Goal: Task Accomplishment & Management: Manage account settings

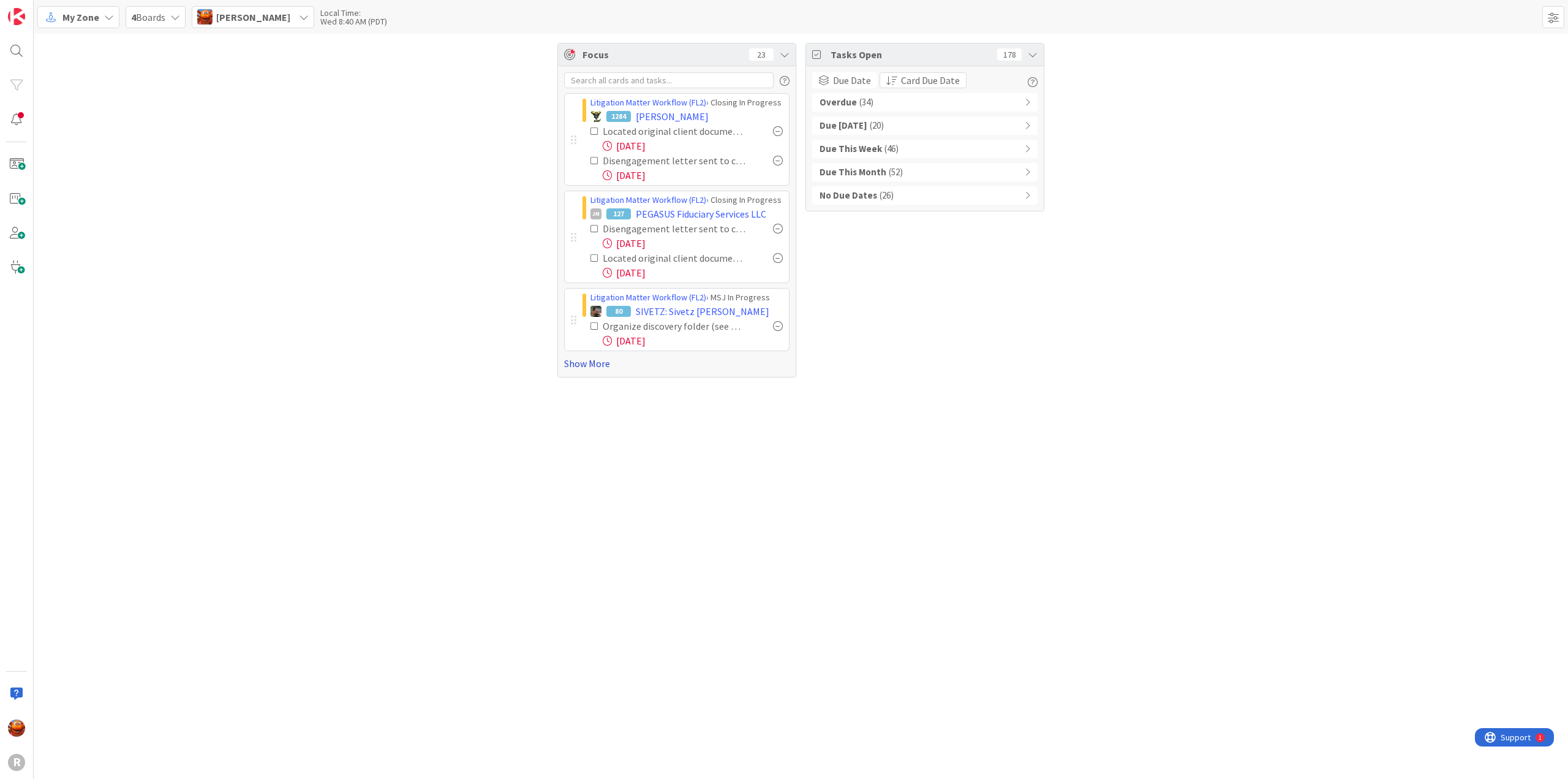
click at [595, 360] on link "Show More" at bounding box center [676, 363] width 225 height 15
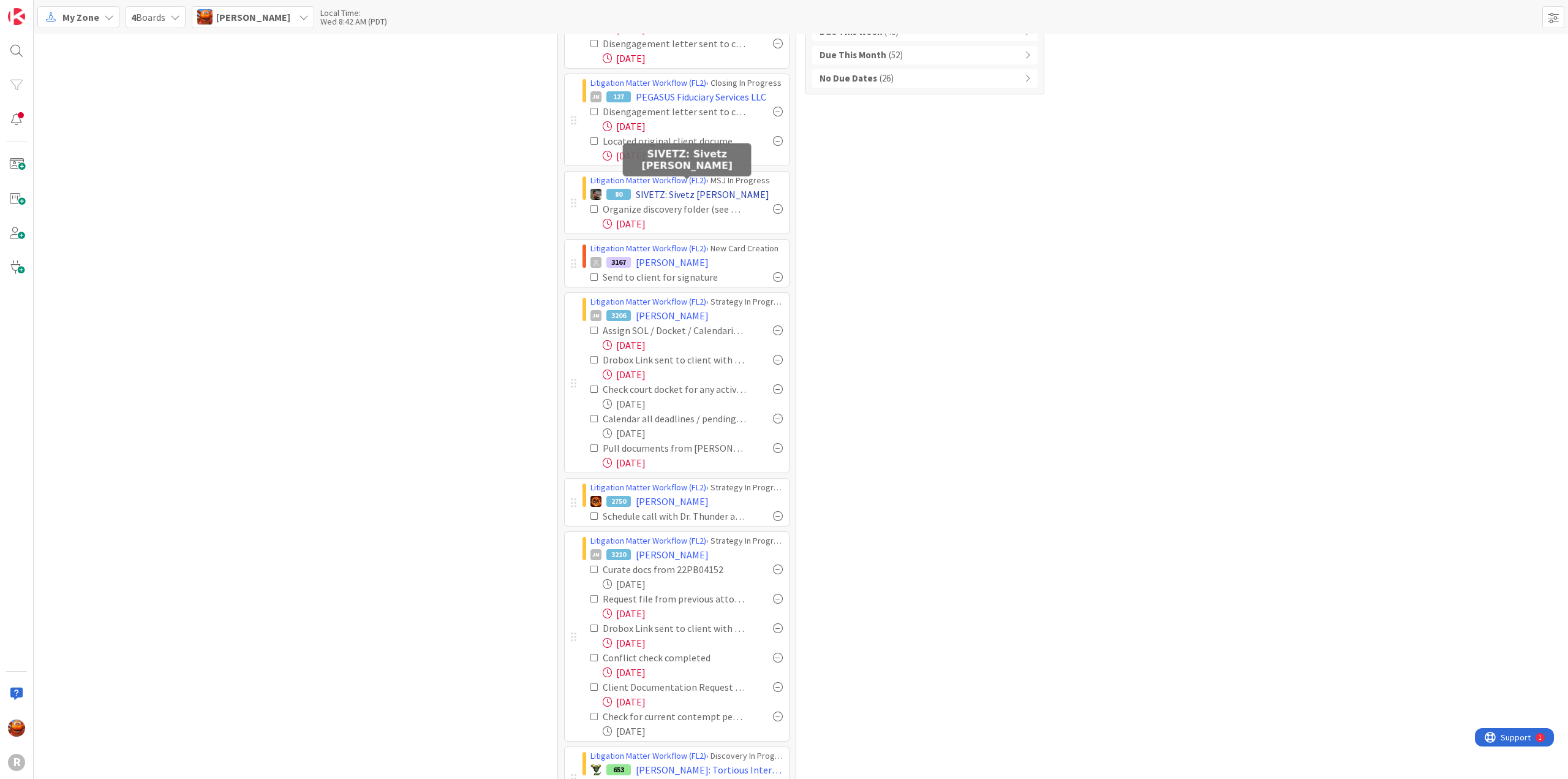
scroll to position [123, 0]
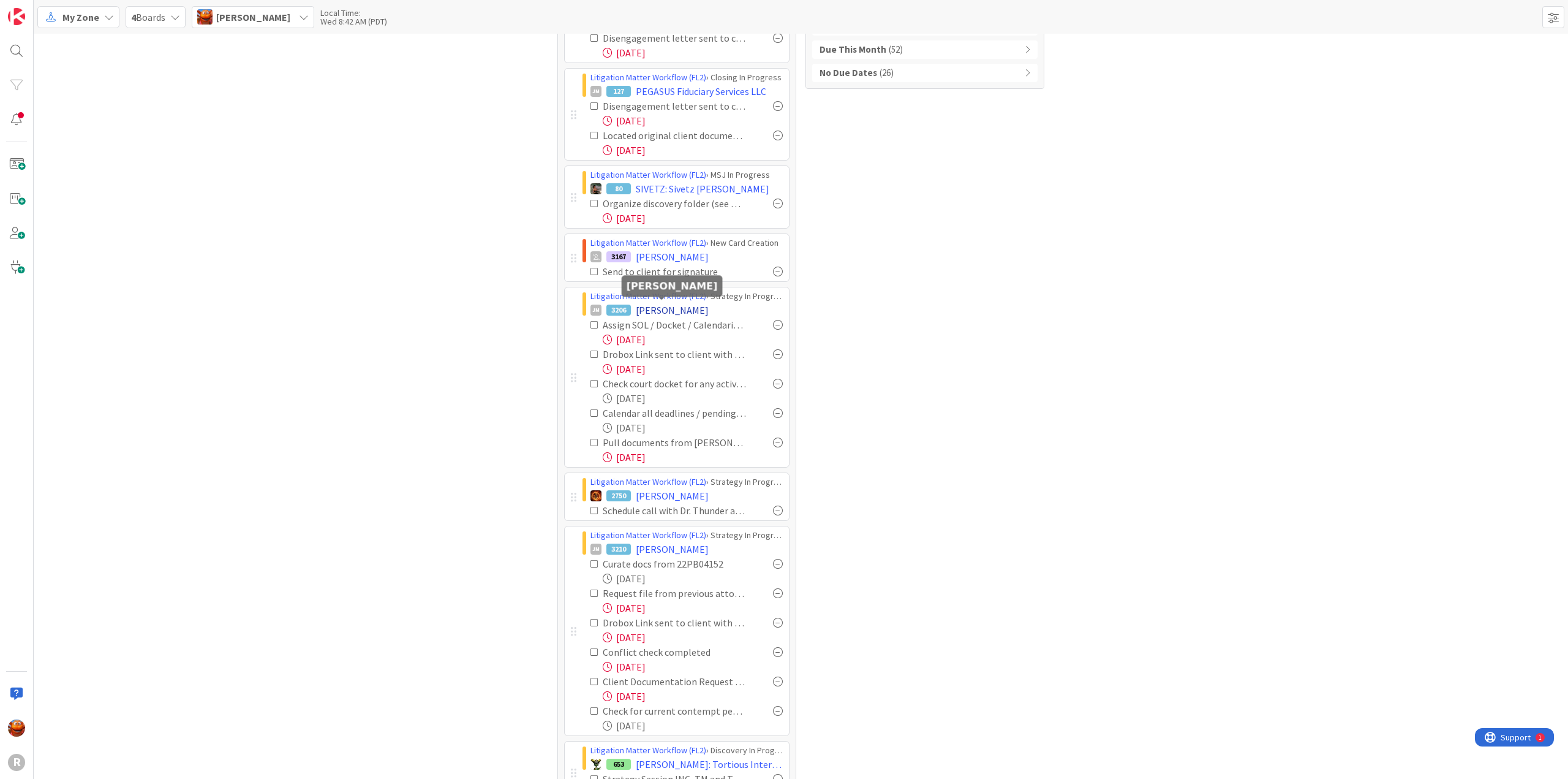
click at [652, 308] on span "PAULUS, Nicole" at bounding box center [672, 310] width 73 height 15
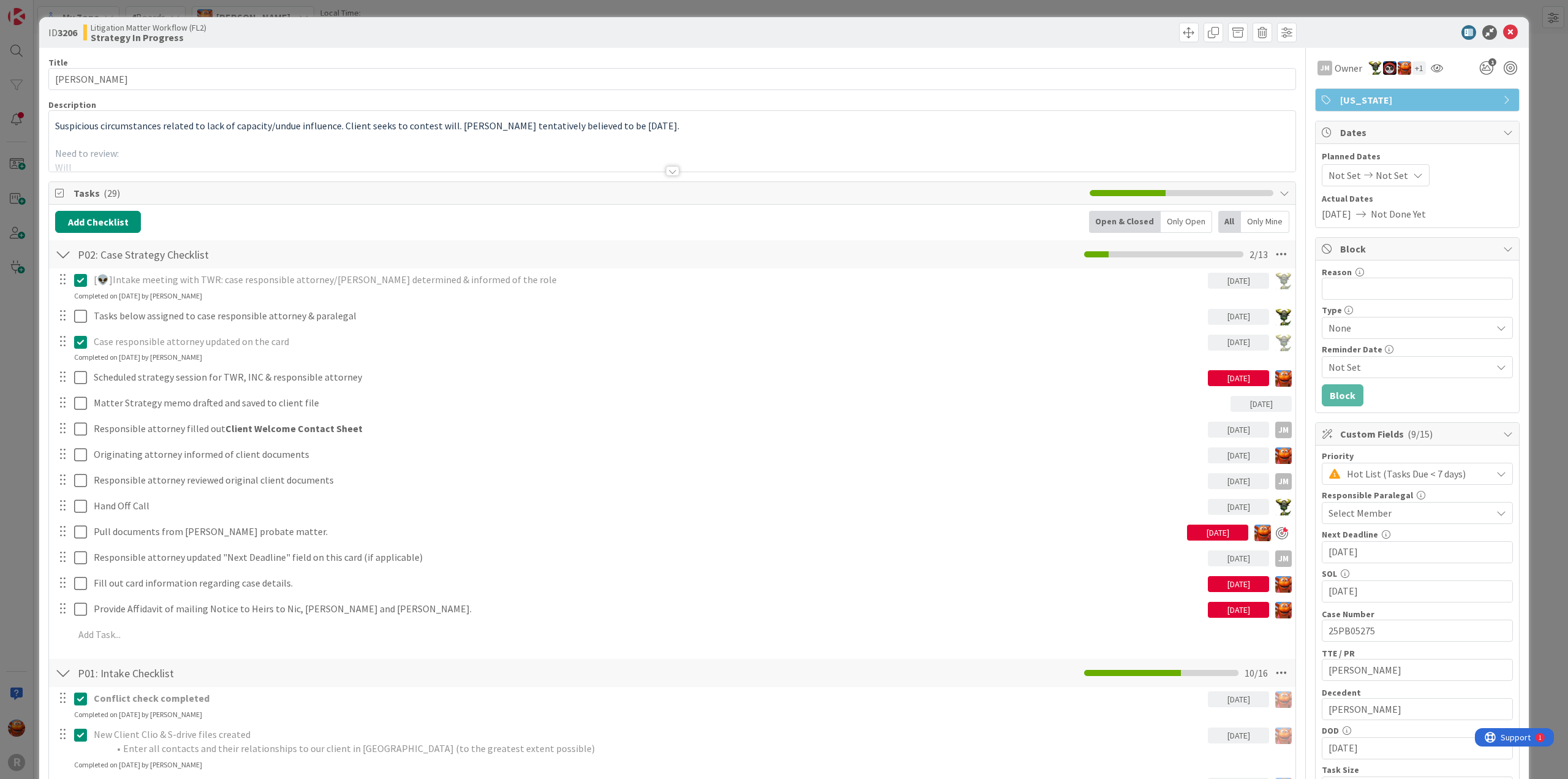
scroll to position [306, 0]
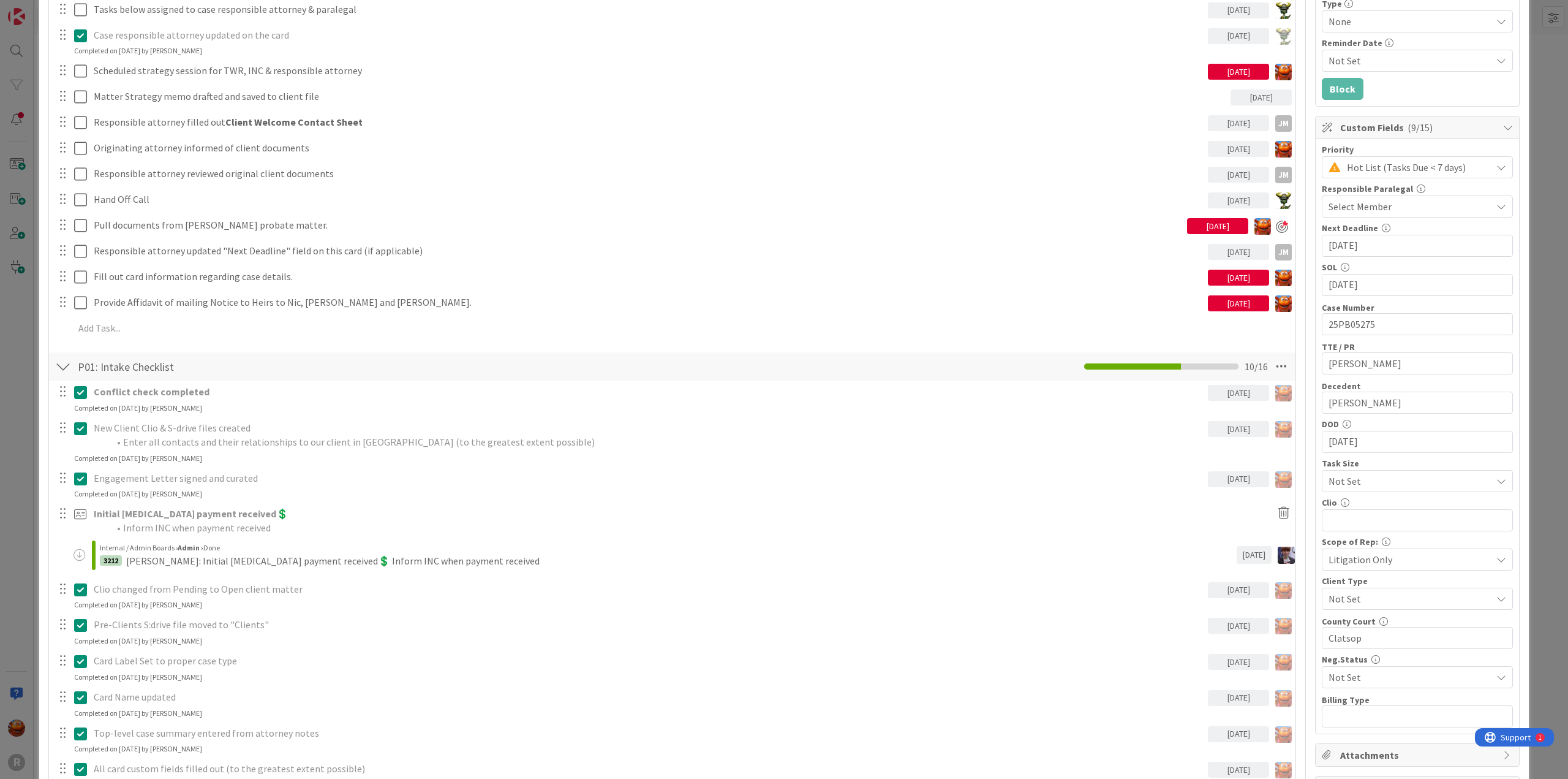
click at [365, 367] on div "P01: Intake Checklist Checklist Name 21 / 64 P01: Intake Checklist 10 / 16" at bounding box center [672, 366] width 1246 height 28
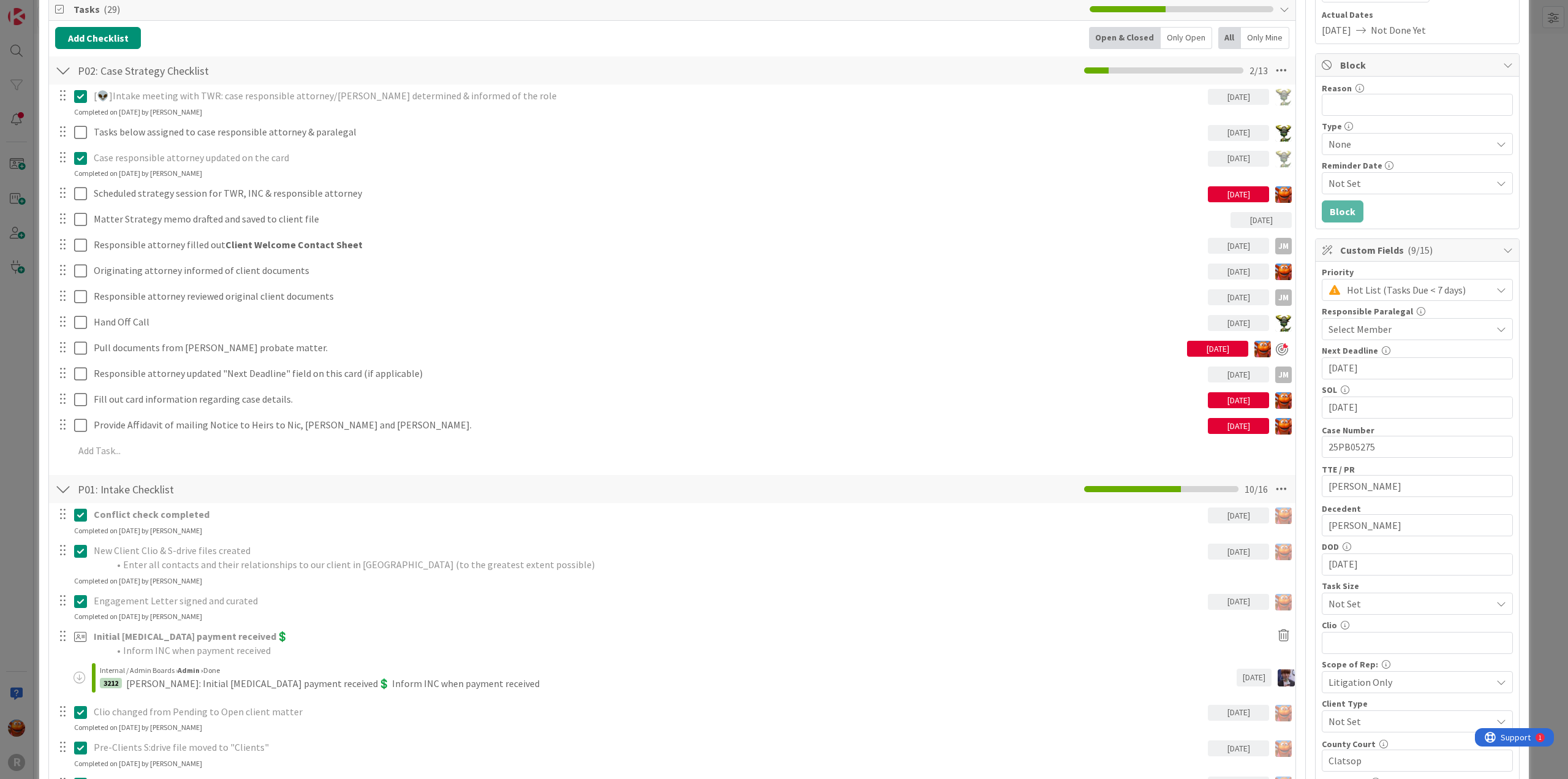
click at [1193, 345] on div "10/07/2025" at bounding box center [1218, 349] width 61 height 16
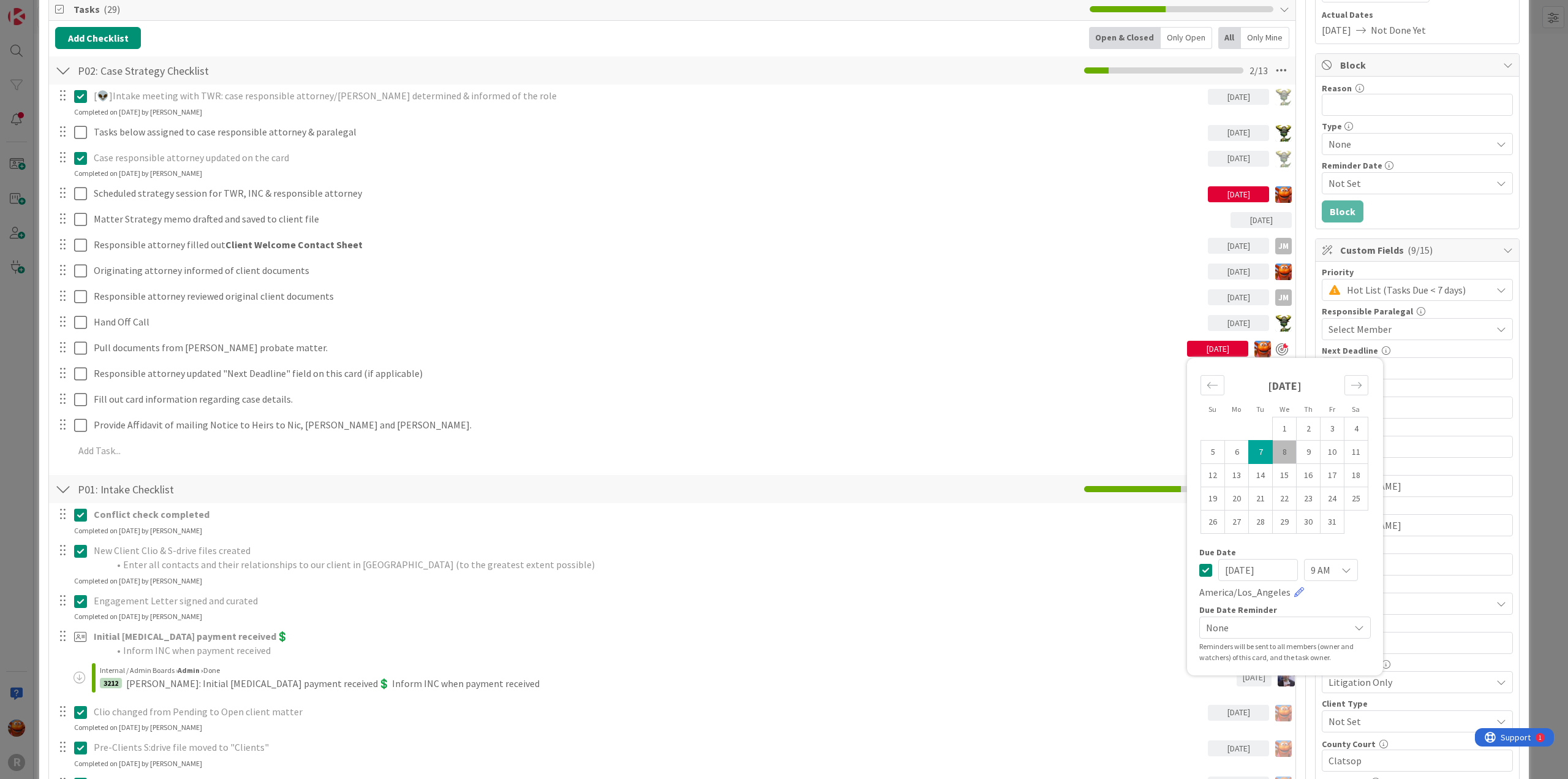
click at [1279, 447] on td "8" at bounding box center [1284, 452] width 23 height 23
type input "10/08/2025"
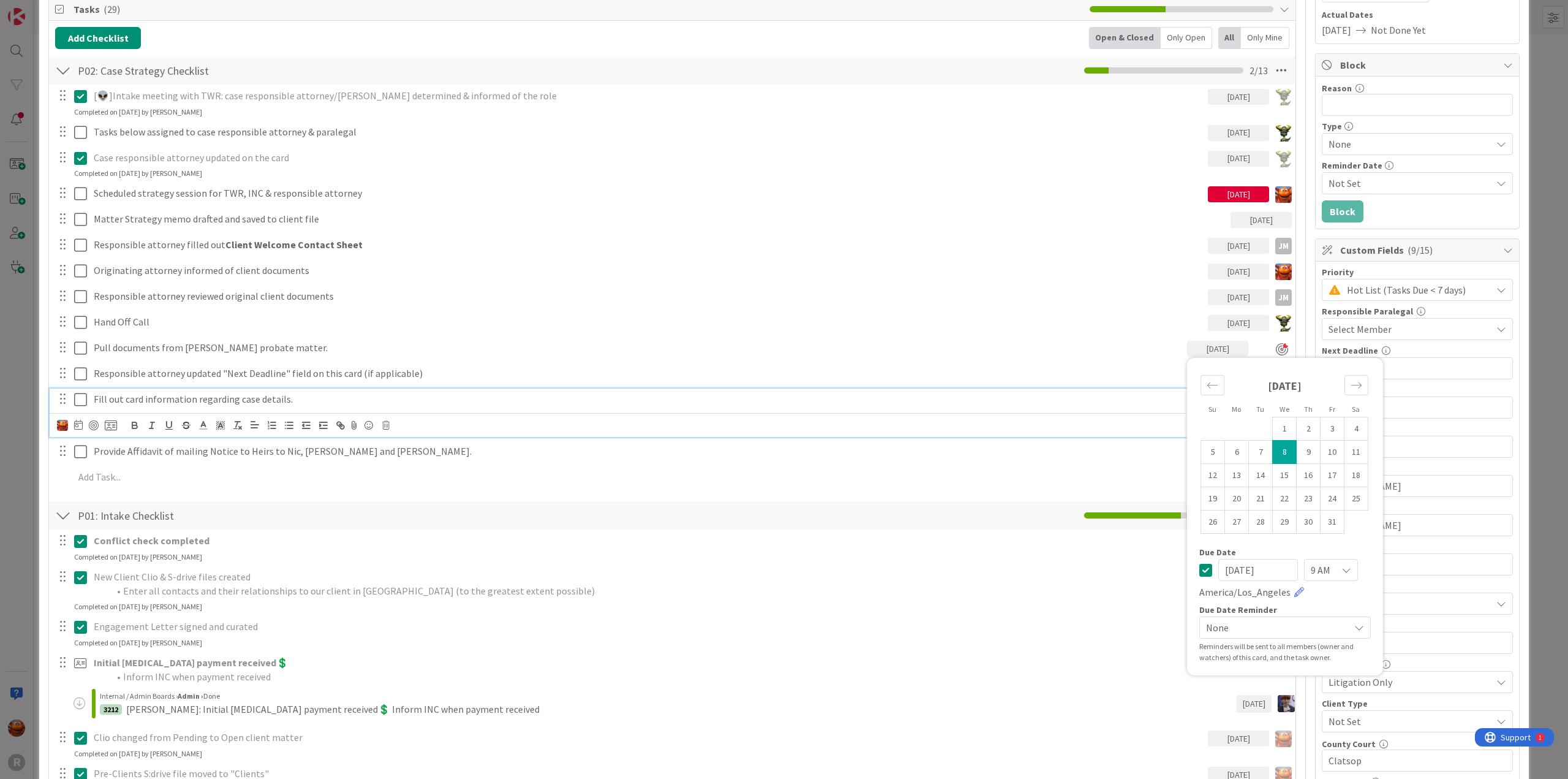
click at [1088, 389] on div "Fill out card information regarding case details." at bounding box center [648, 399] width 1119 height 22
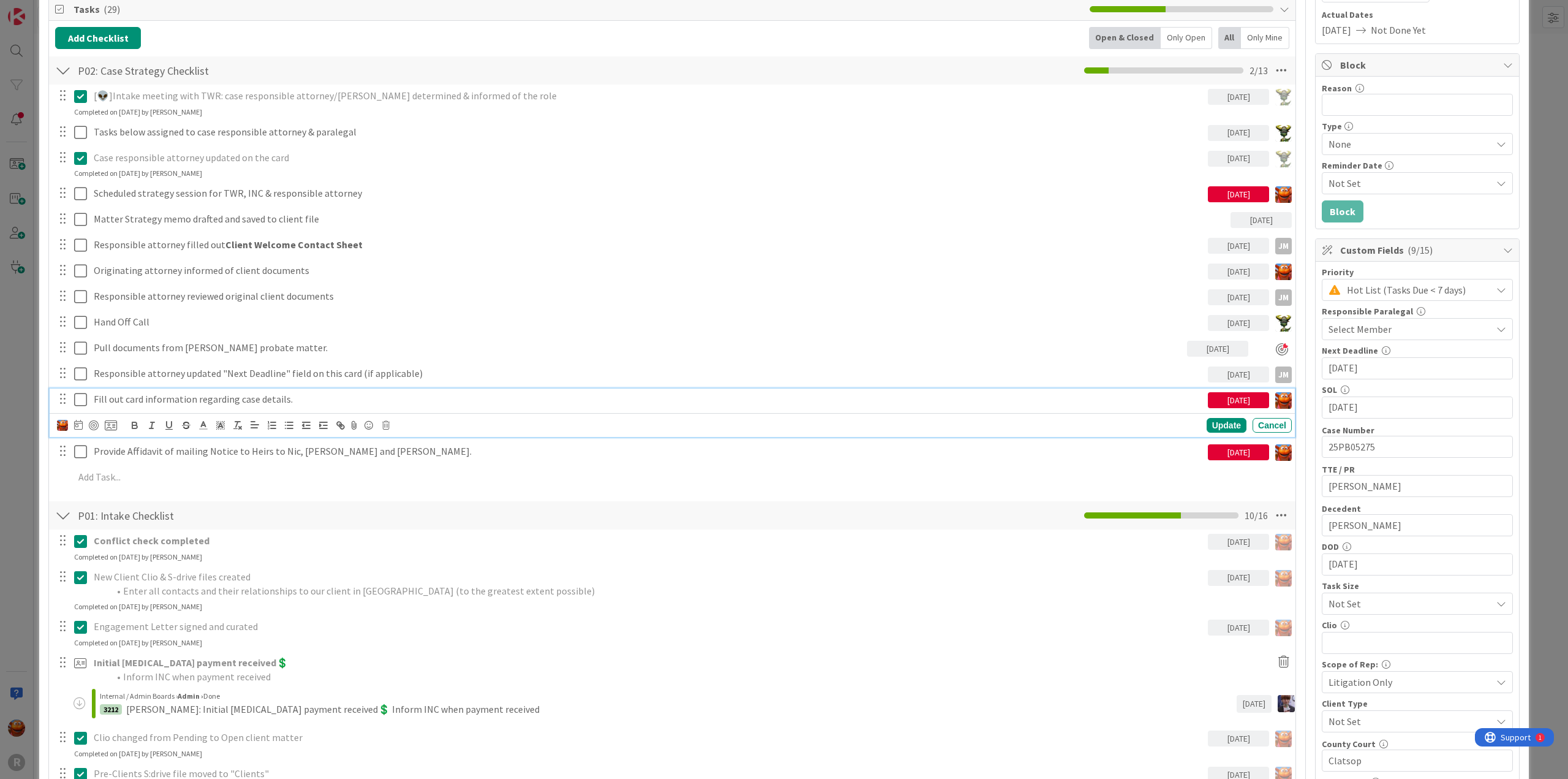
click at [1226, 396] on div "10/07/2025" at bounding box center [1239, 400] width 61 height 16
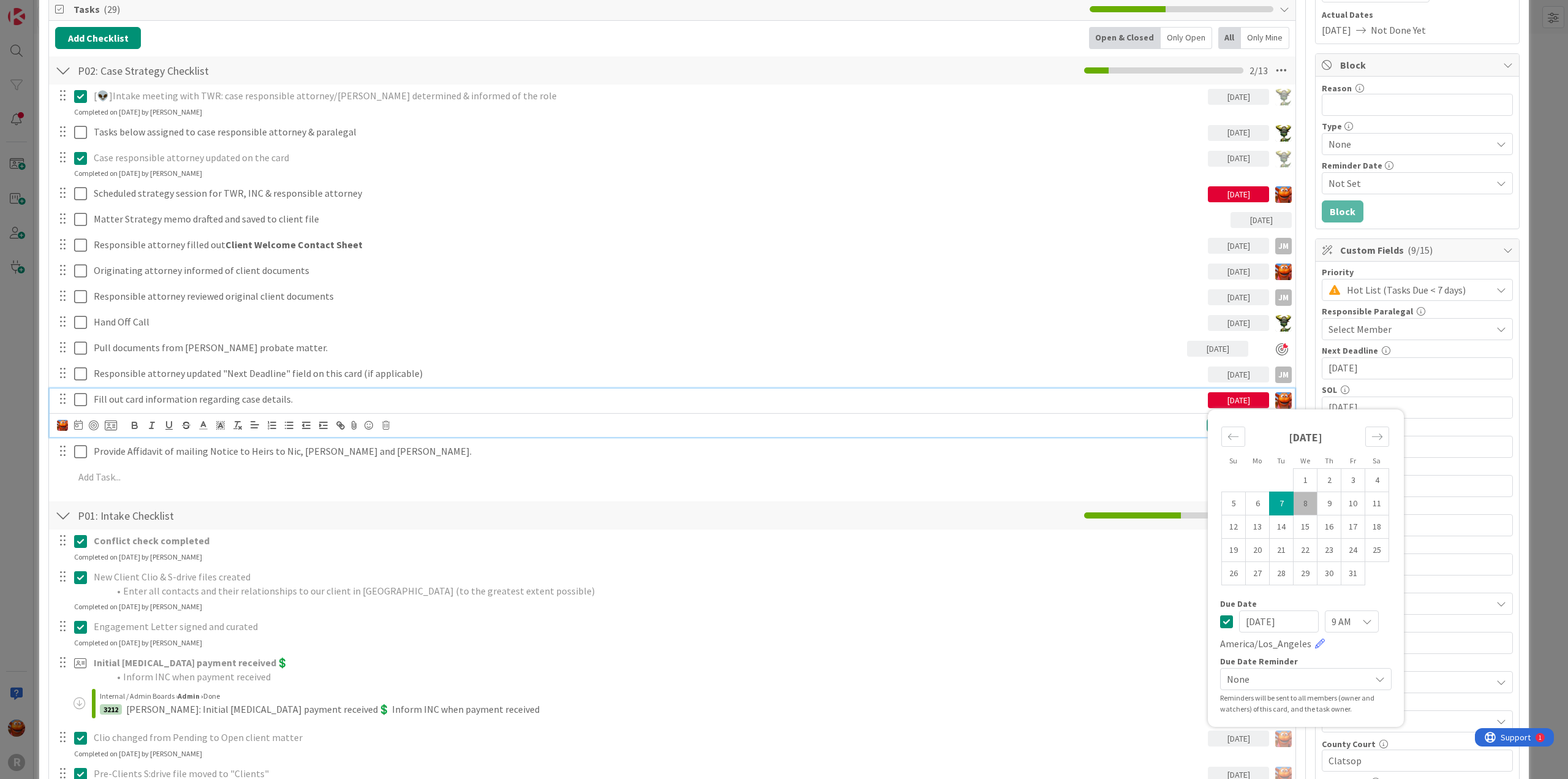
click at [1299, 508] on td "8" at bounding box center [1305, 503] width 23 height 23
type input "10/08/2025"
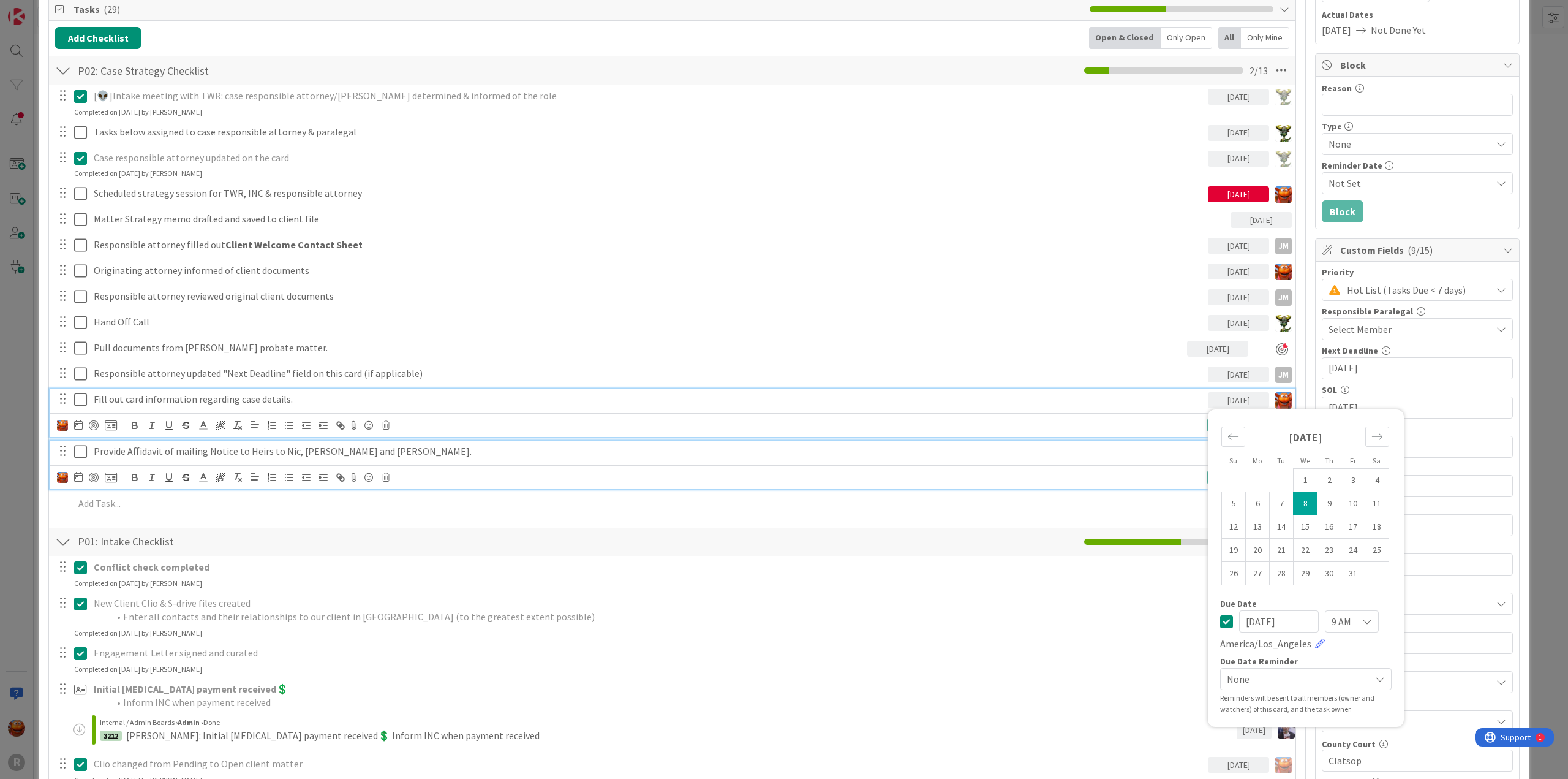
click at [1159, 449] on p "Provide Affidavit of mailing Notice to Heirs to Nic, Ted and Jeff." at bounding box center [648, 451] width 1109 height 14
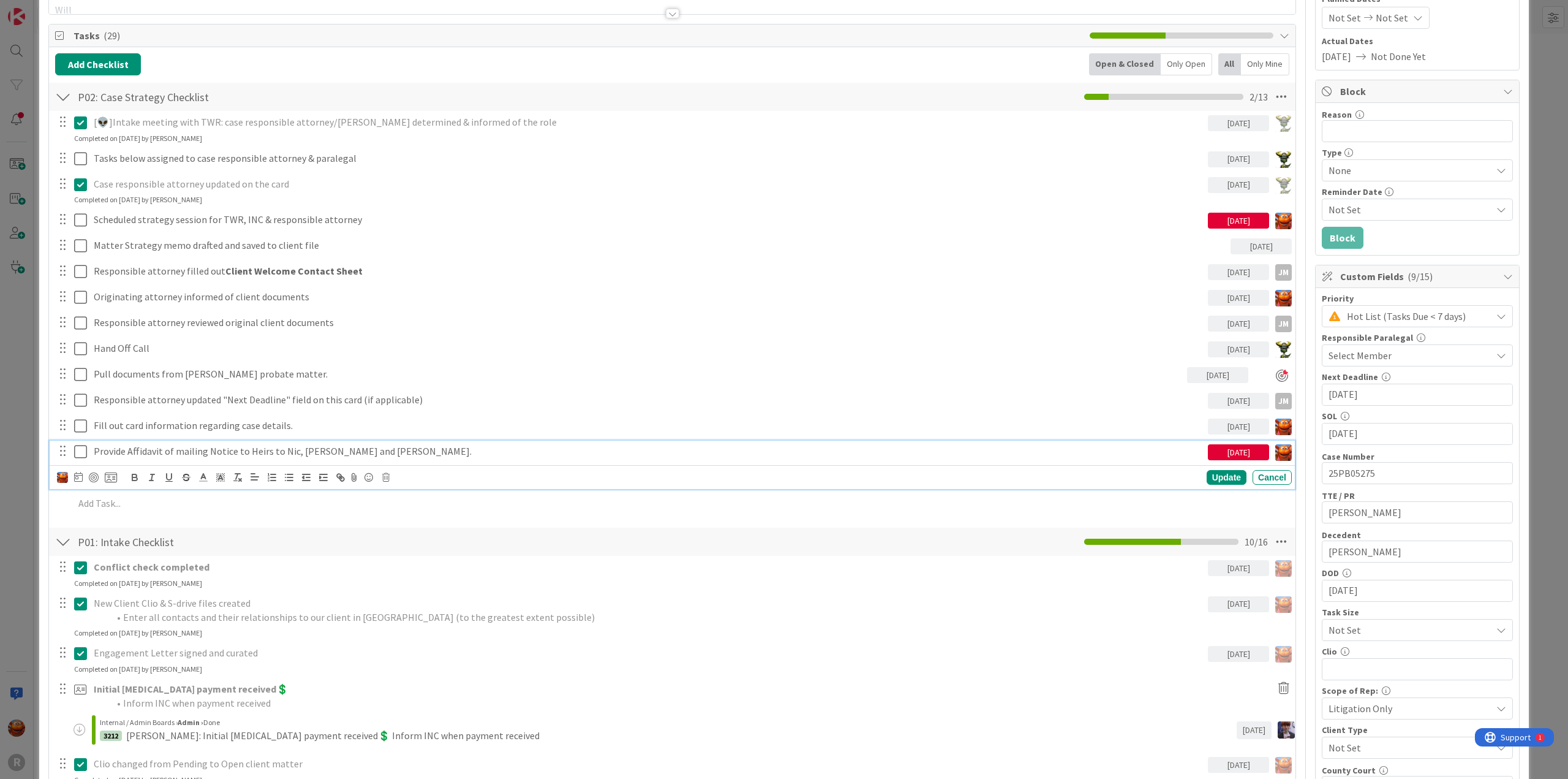
click at [1231, 450] on div "10/07/2025" at bounding box center [1239, 452] width 61 height 16
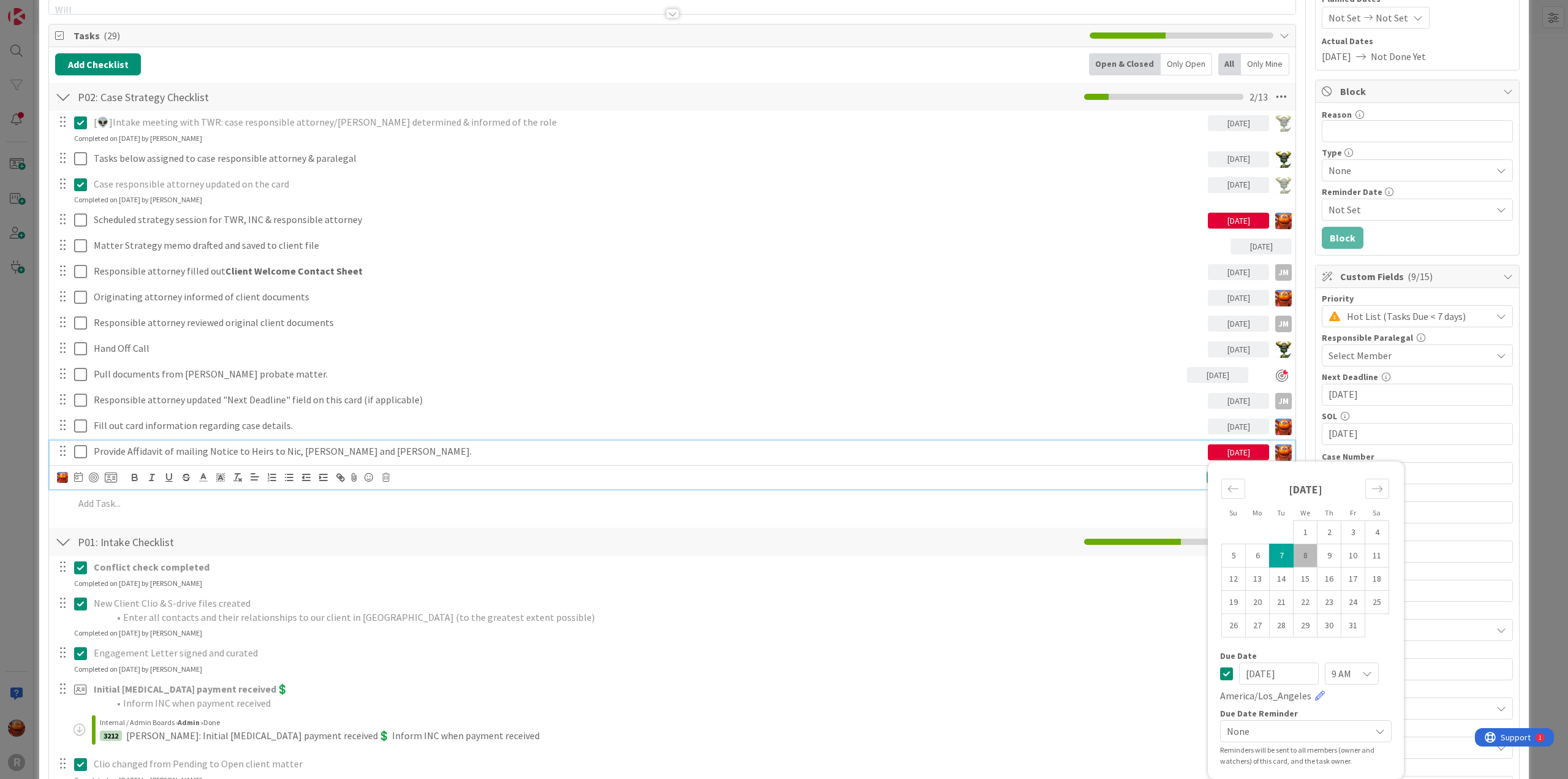
click at [1293, 553] on td "8" at bounding box center [1305, 556] width 23 height 23
type input "10/08/2025"
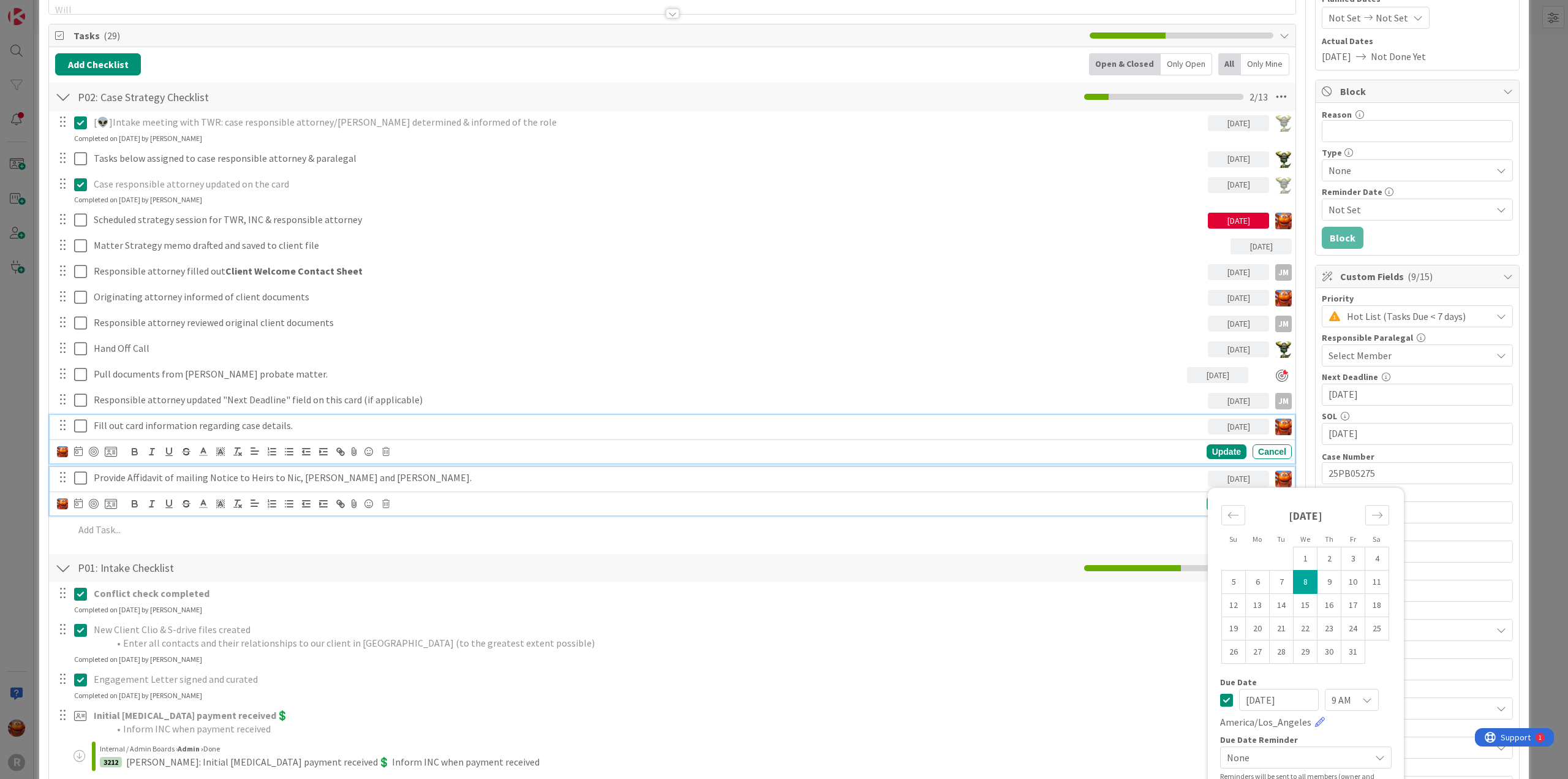
click at [1179, 426] on p "Fill out card information regarding case details." at bounding box center [648, 425] width 1109 height 14
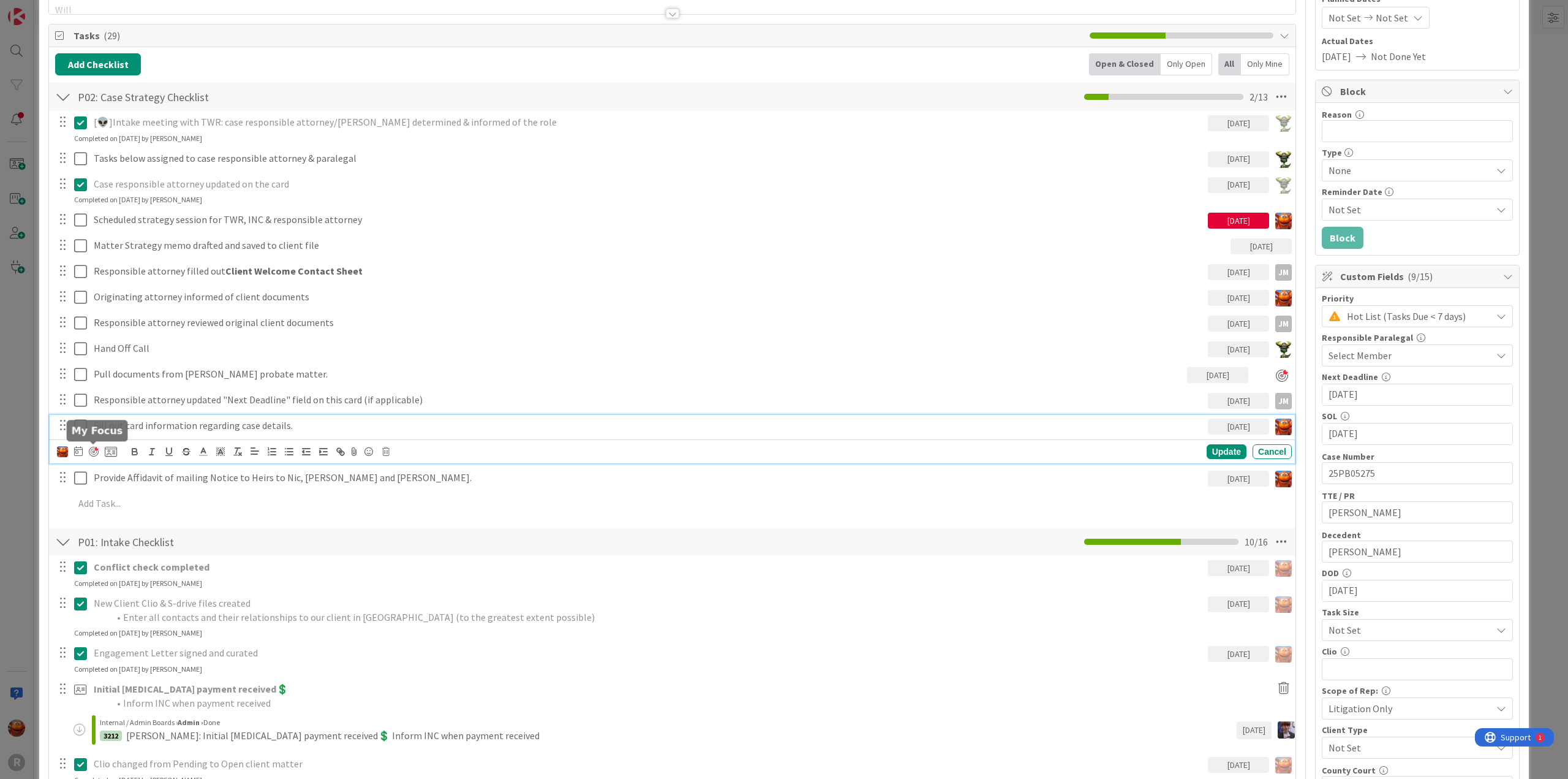
click at [92, 450] on div at bounding box center [93, 451] width 10 height 10
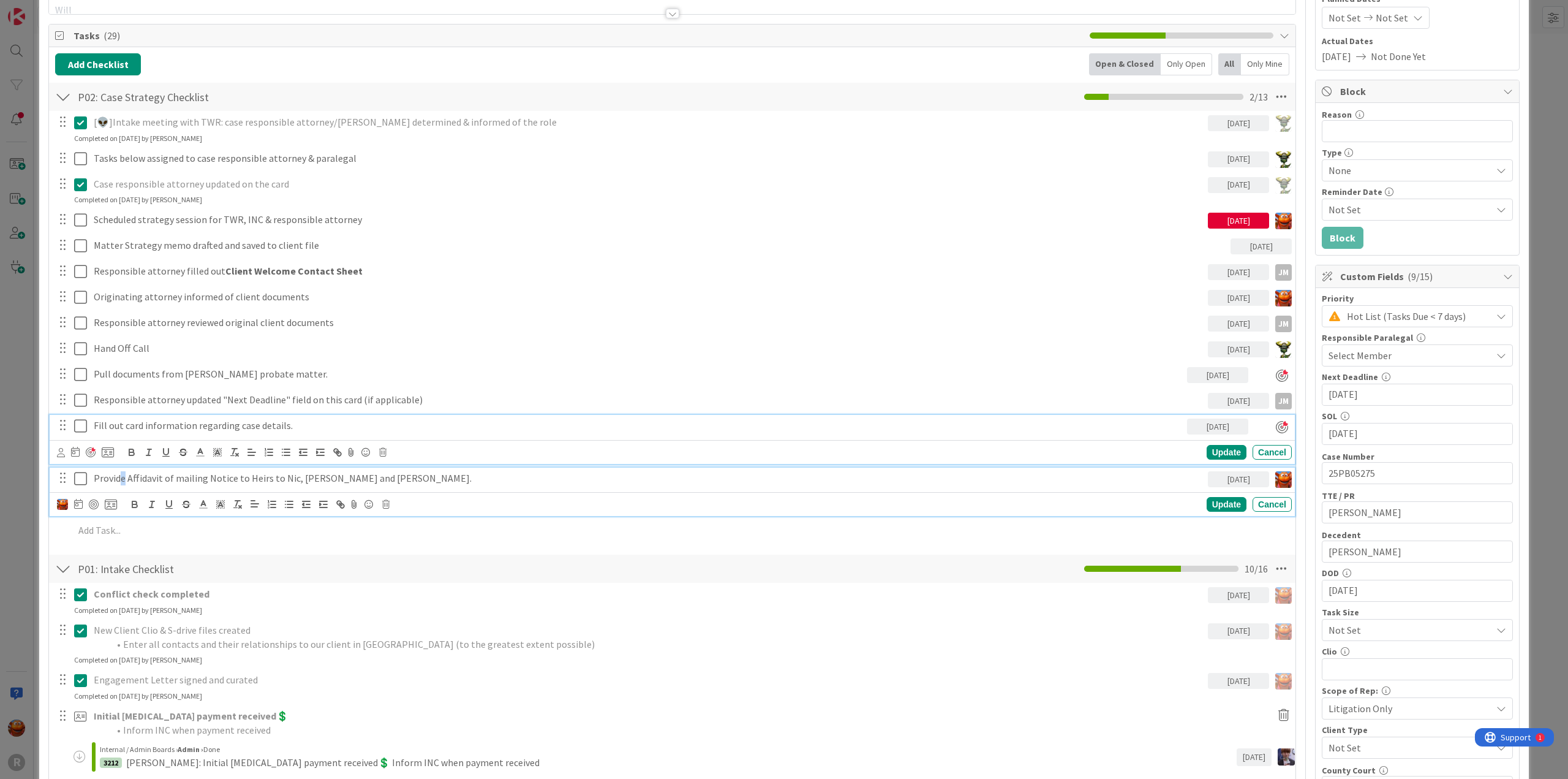
click at [123, 476] on p "Provide Affidavit of mailing Notice to Heirs to Nic, Ted and Jeff." at bounding box center [648, 478] width 1109 height 14
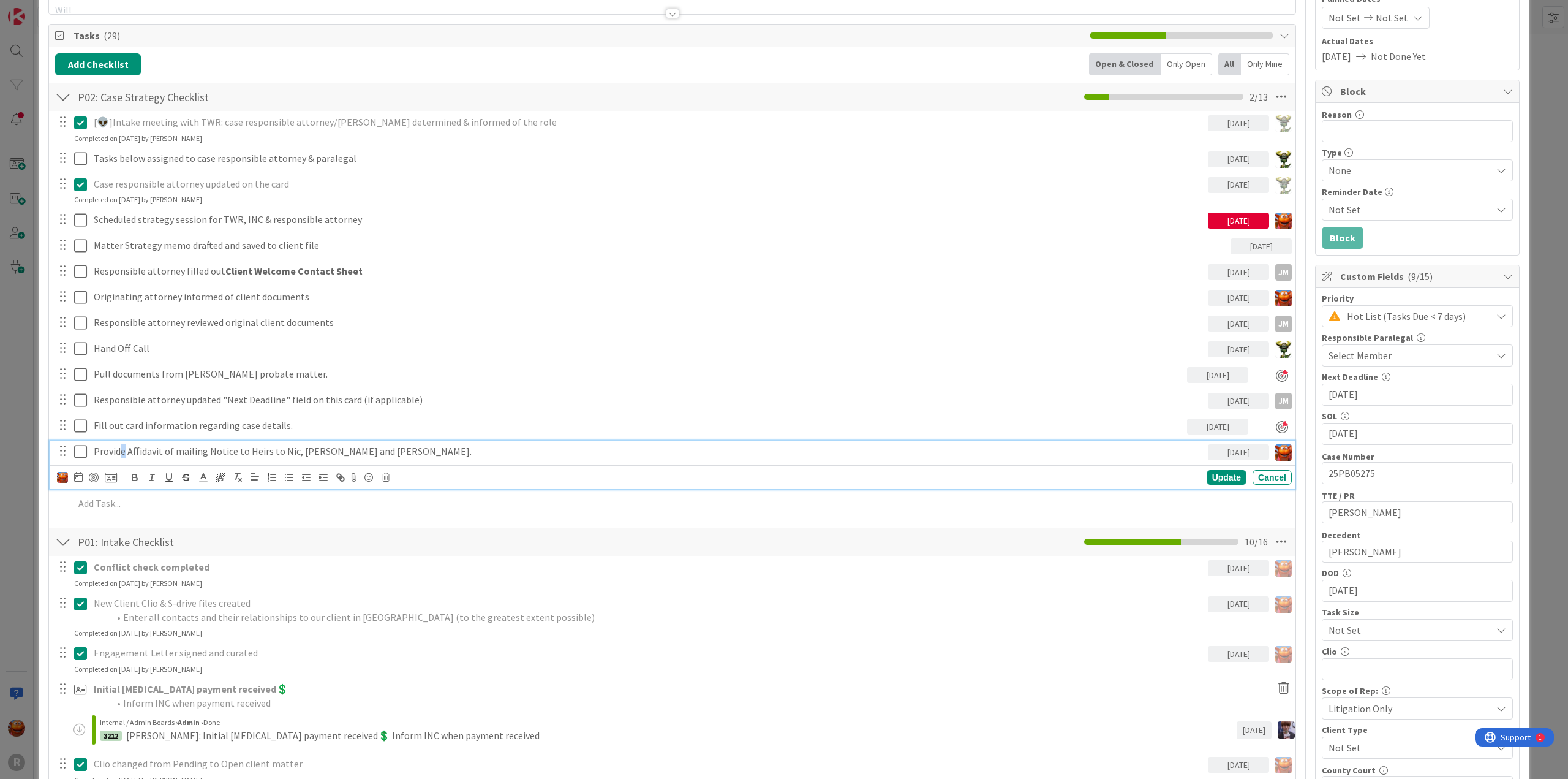
scroll to position [130, 0]
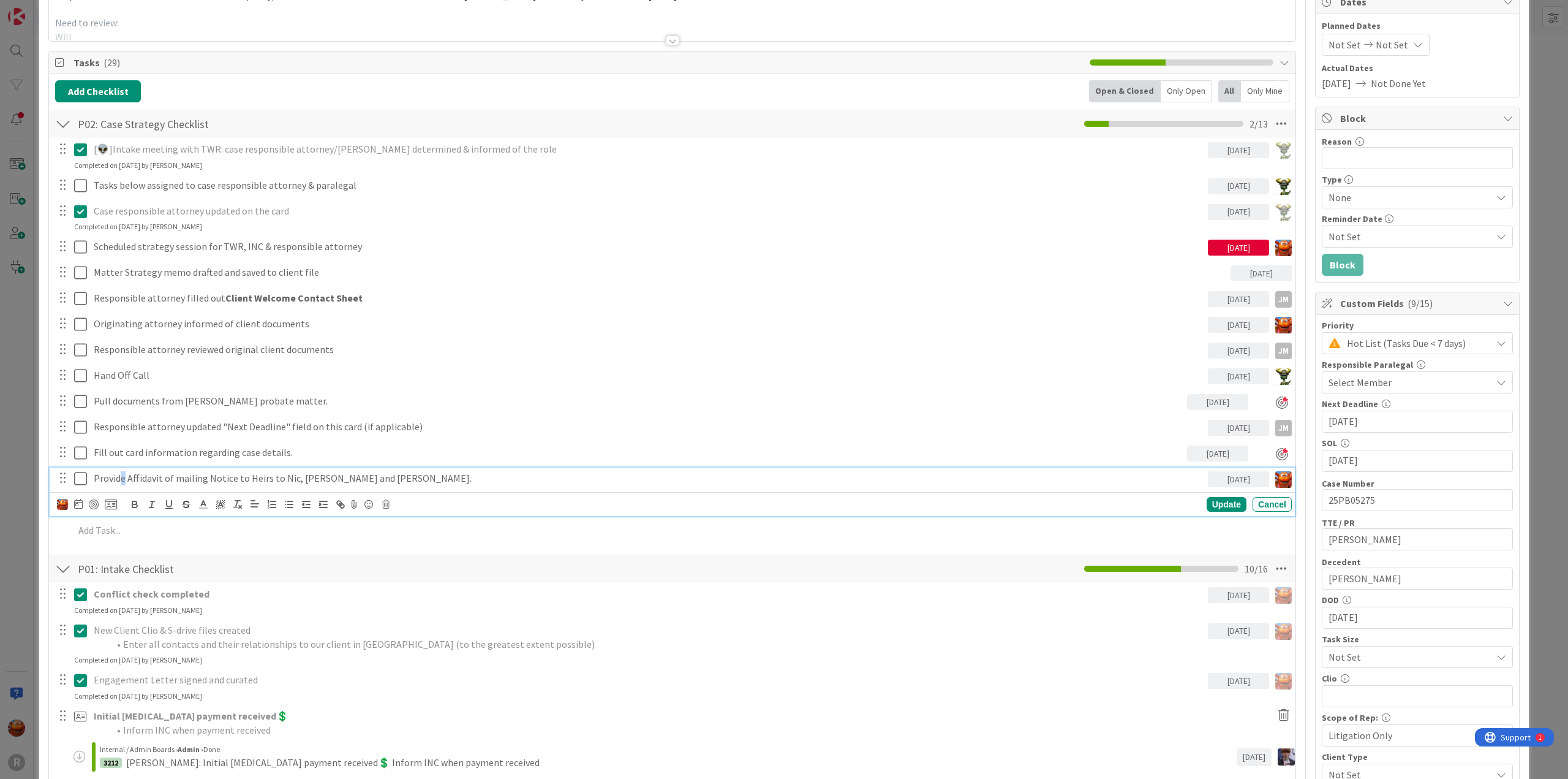
click at [92, 509] on div at bounding box center [87, 503] width 60 height 15
click at [90, 506] on div at bounding box center [93, 503] width 10 height 10
drag, startPoint x: 1089, startPoint y: 414, endPoint x: 1081, endPoint y: 414, distance: 8.0
click at [1088, 414] on div "[👽]Intake meeting with TWR: case responsible attorney/paralegal determined & in…" at bounding box center [672, 343] width 1234 height 409
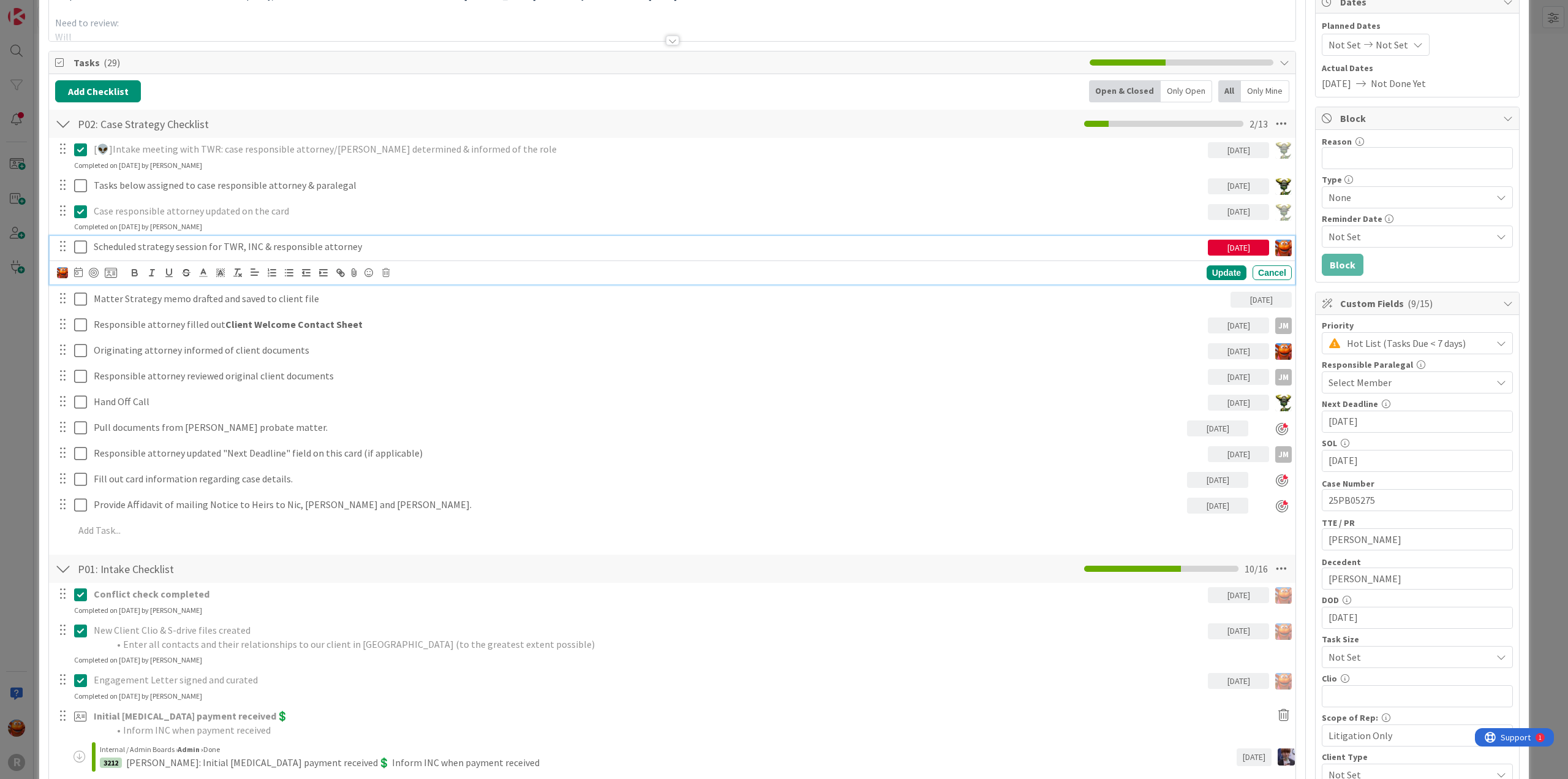
click at [183, 243] on p "Scheduled strategy session for TWR, INC & responsible attorney" at bounding box center [648, 247] width 1109 height 14
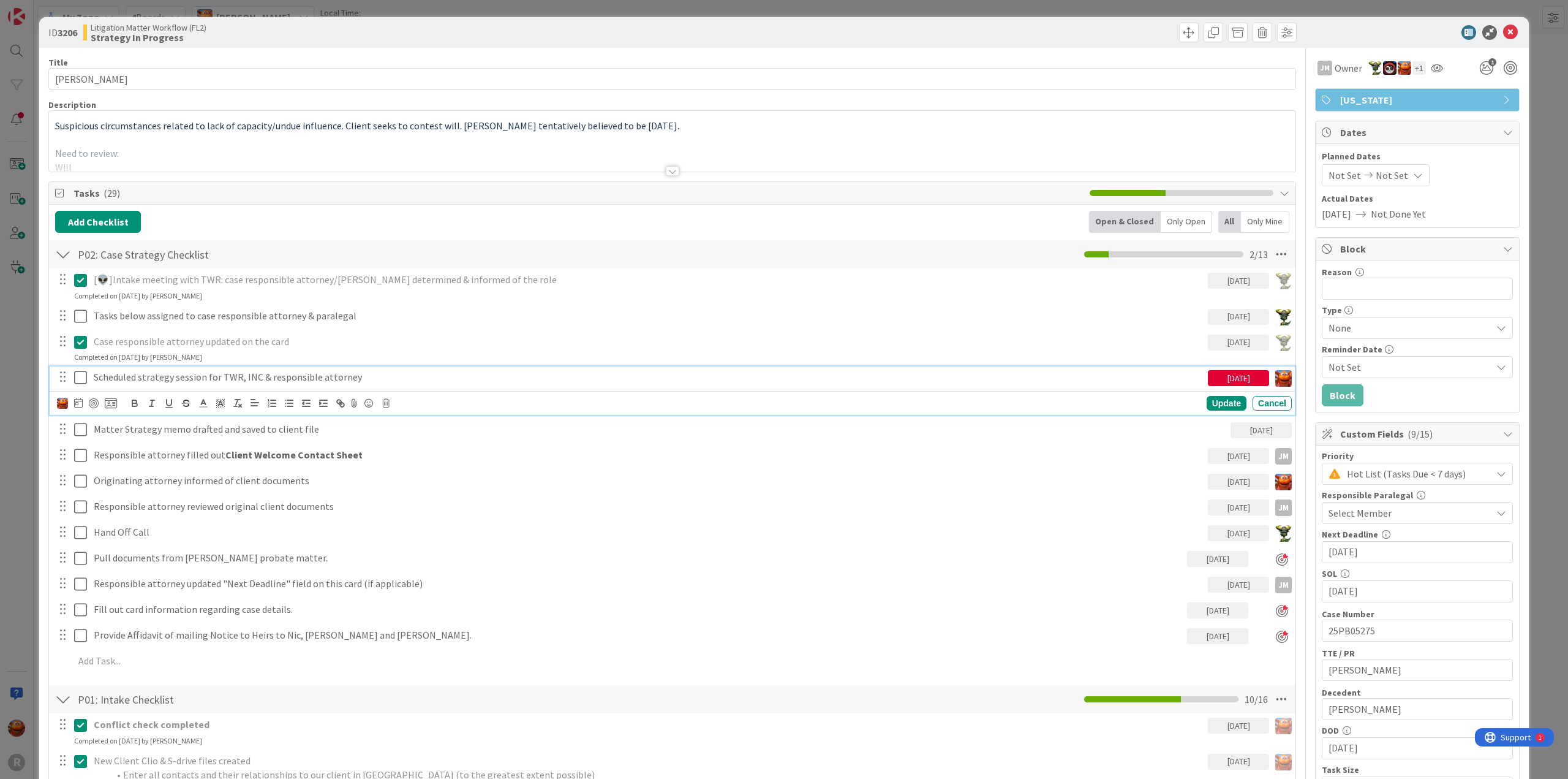
click at [23, 464] on div "ID 3206 Litigation Matter Workflow (FL2) Strategy In Progress Title 14 / 128 PA…" at bounding box center [784, 390] width 1568 height 779
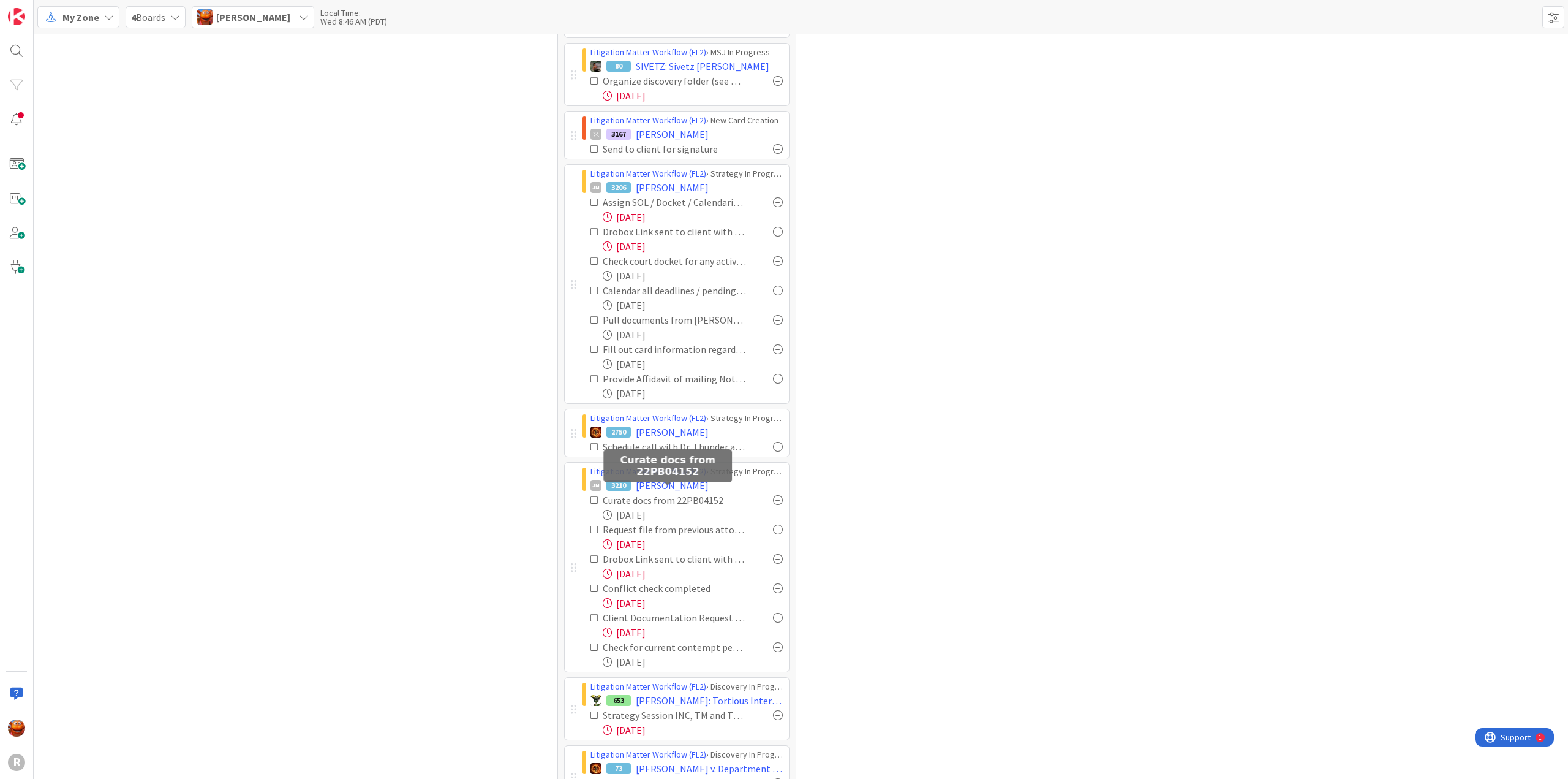
scroll to position [514, 0]
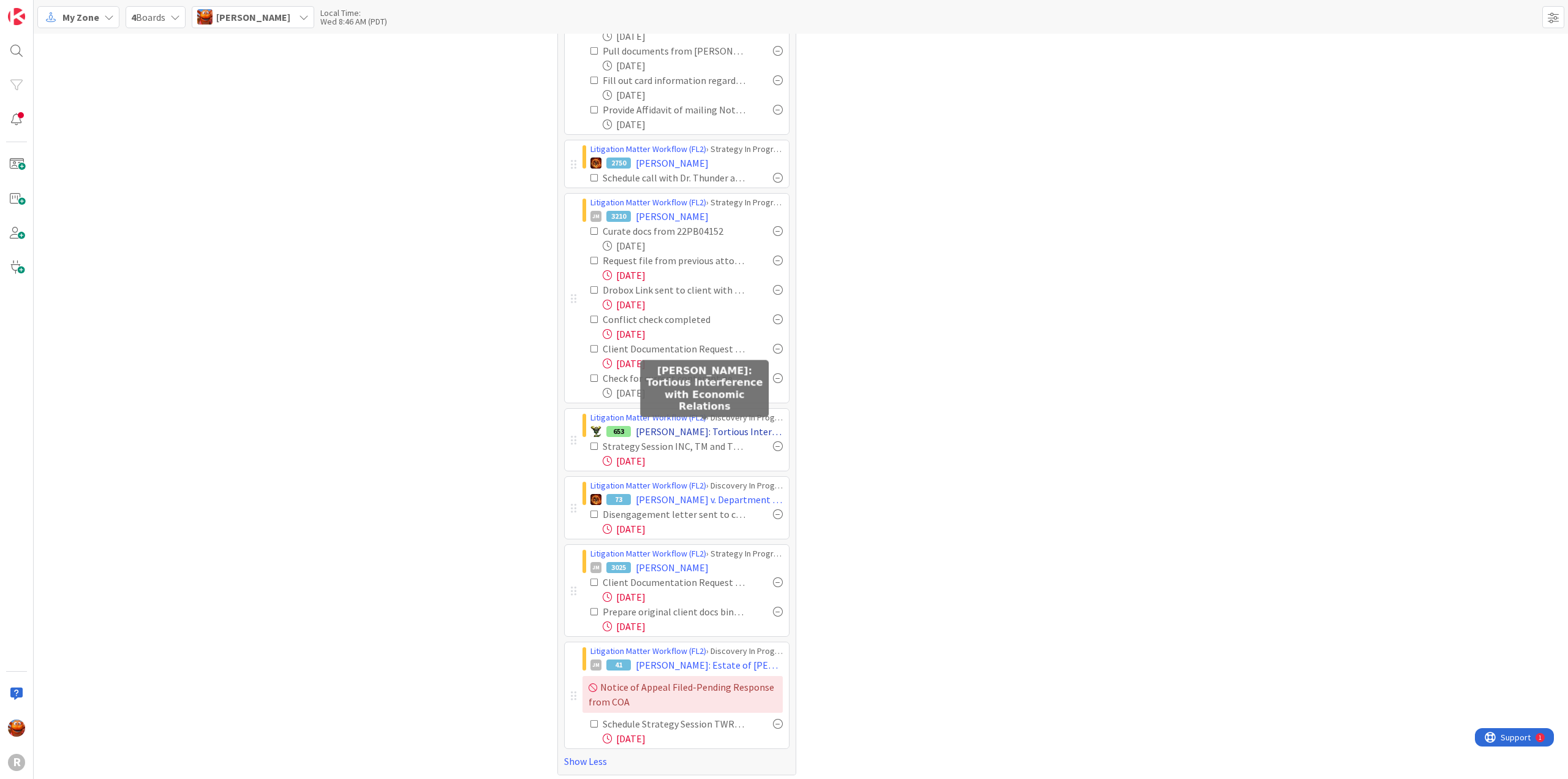
click at [688, 429] on span "SMITH: Tortious Interference with Economic Relations" at bounding box center [708, 431] width 147 height 15
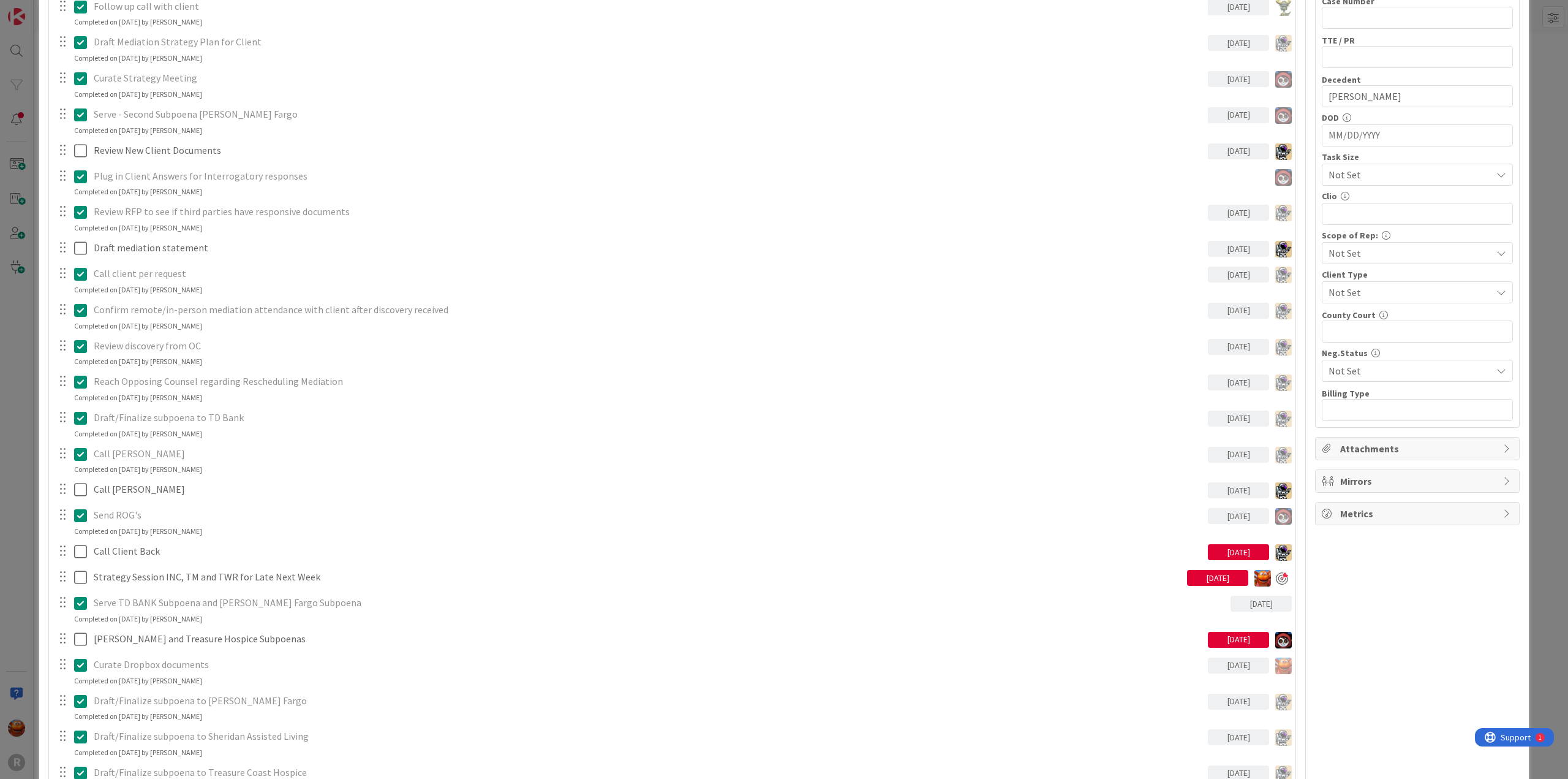
scroll to position [674, 0]
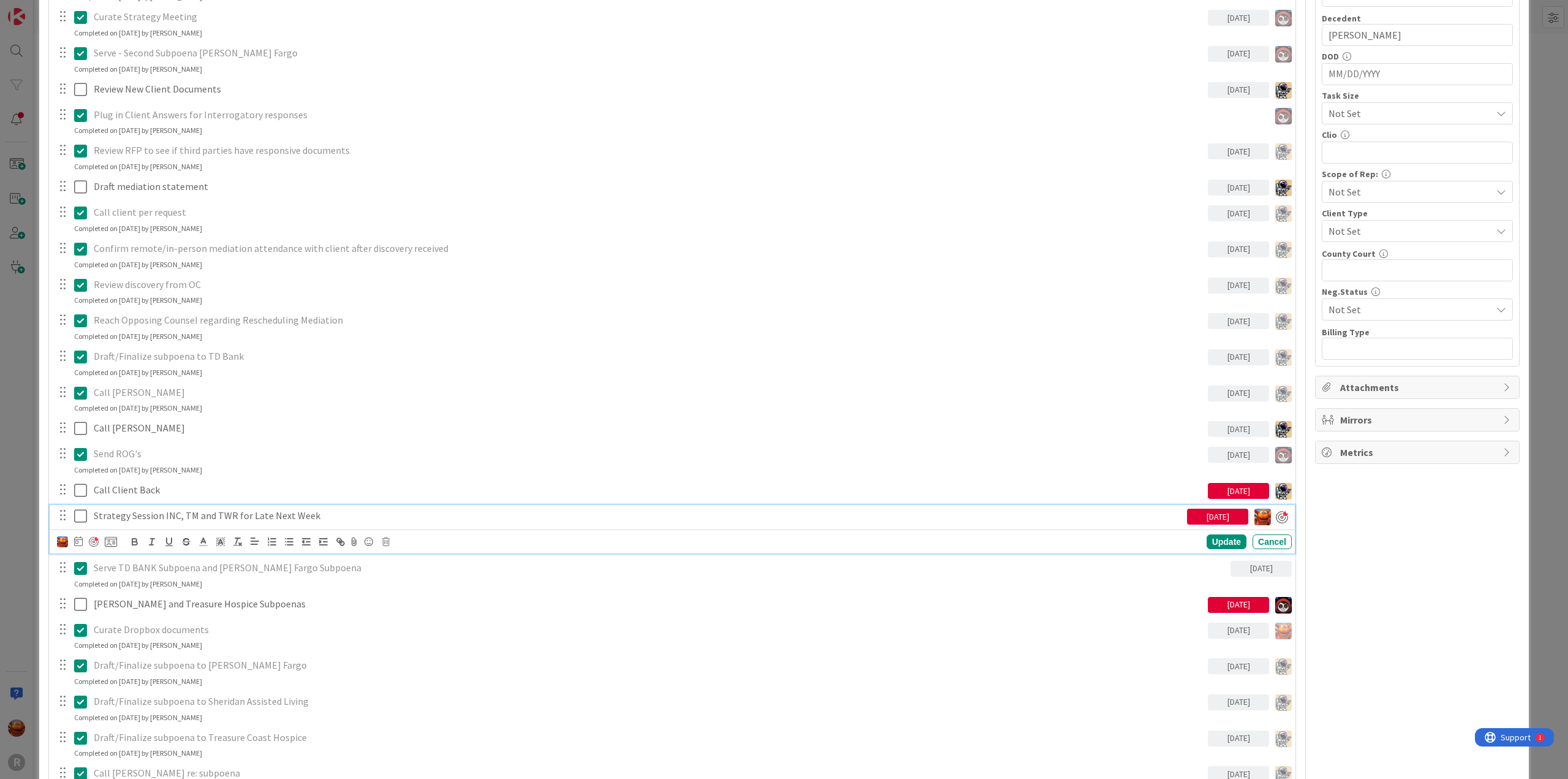
click at [203, 520] on p "Strategy Session INC, TM and TWR for Late Next Week" at bounding box center [638, 516] width 1088 height 14
click at [76, 538] on icon at bounding box center [78, 541] width 9 height 10
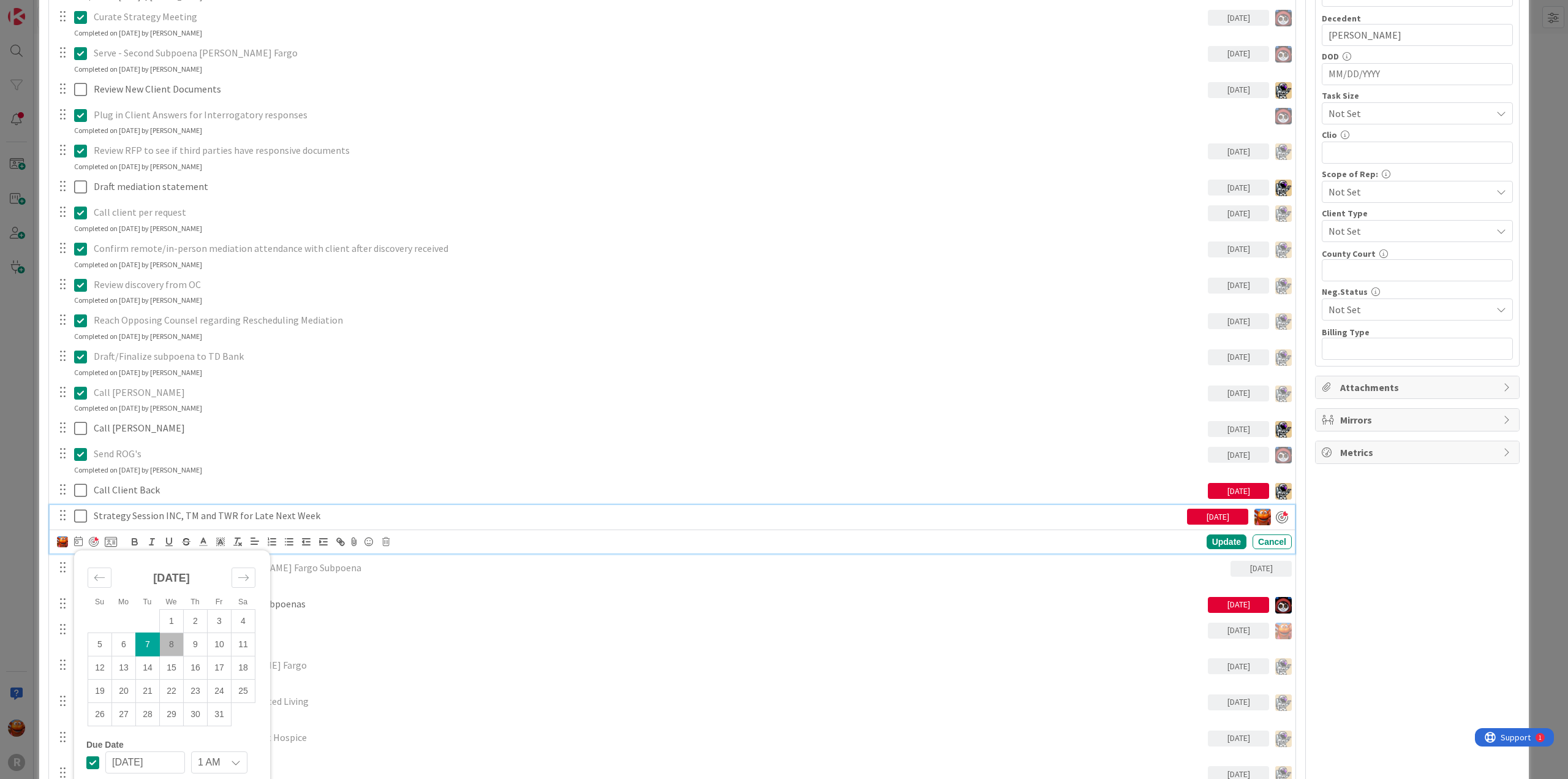
click at [173, 638] on td "8" at bounding box center [171, 643] width 23 height 23
type input "10/08/2025"
click at [1214, 538] on div "Update" at bounding box center [1226, 542] width 40 height 15
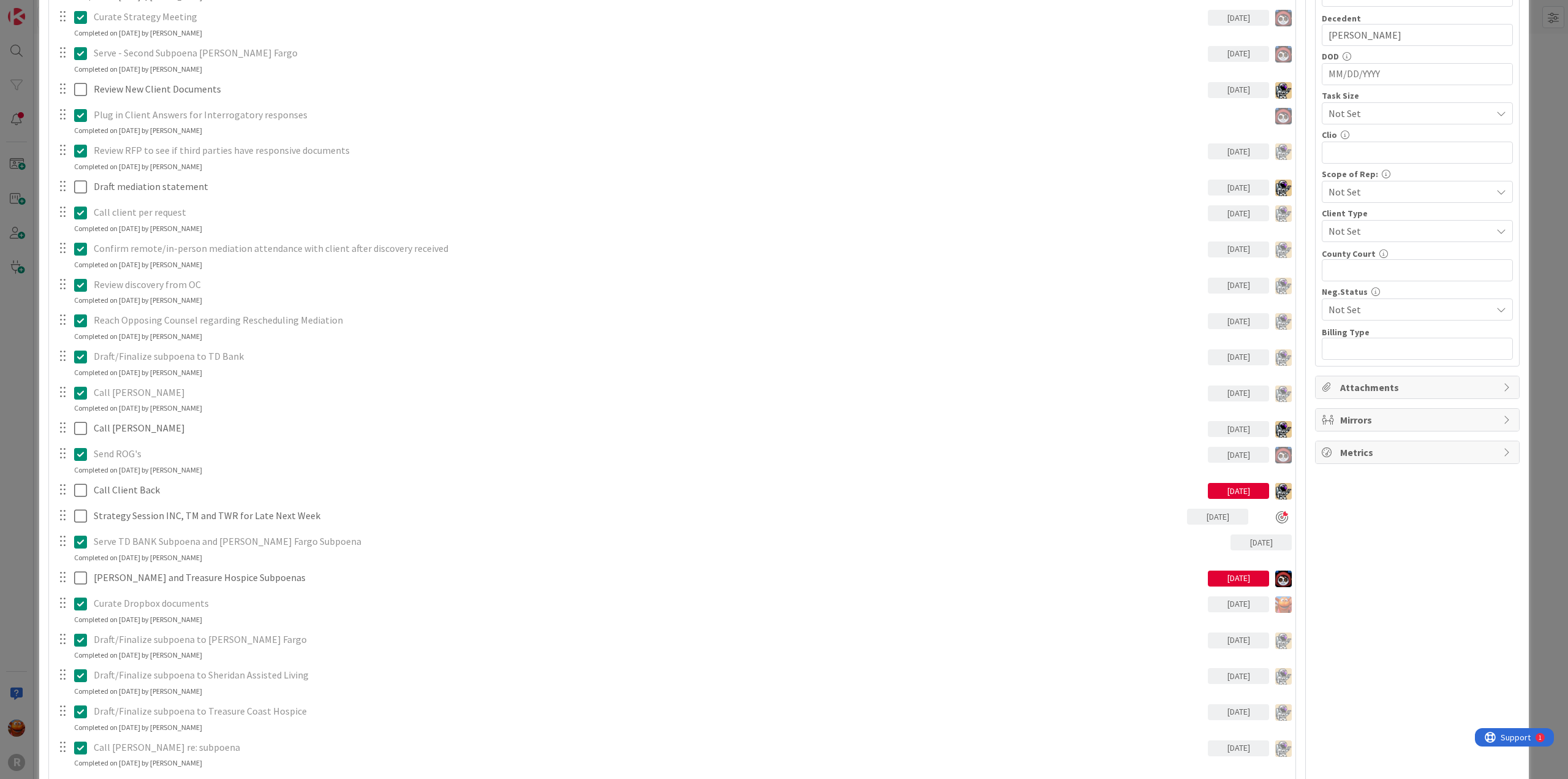
click at [17, 403] on div "ID 653 Litigation Matter Workflow (FL2) Discovery In Progress Title 52 / 128 SM…" at bounding box center [784, 390] width 1568 height 779
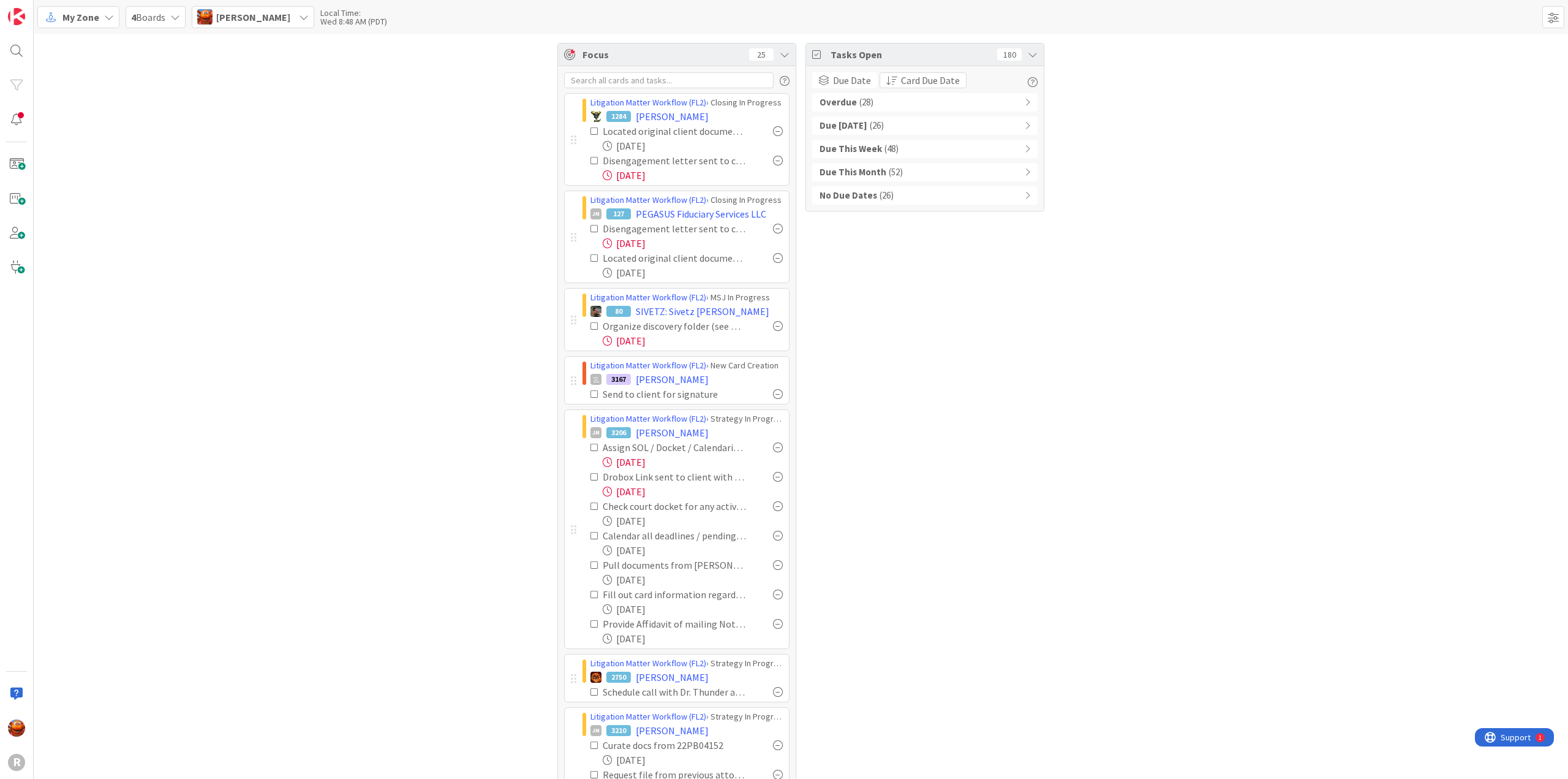
click at [83, 11] on span "My Zone" at bounding box center [81, 17] width 37 height 15
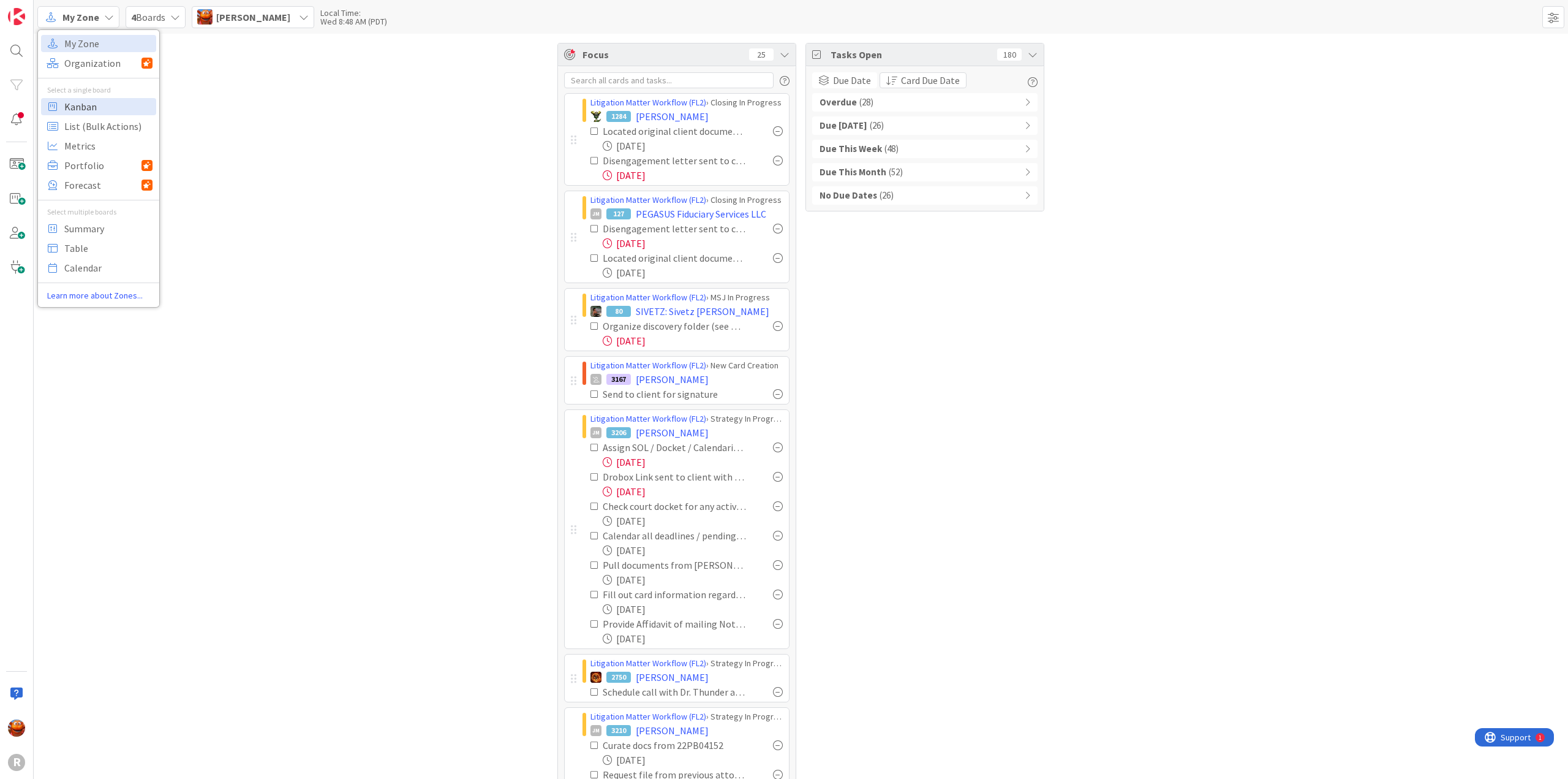
click at [88, 104] on span "Kanban" at bounding box center [108, 106] width 88 height 18
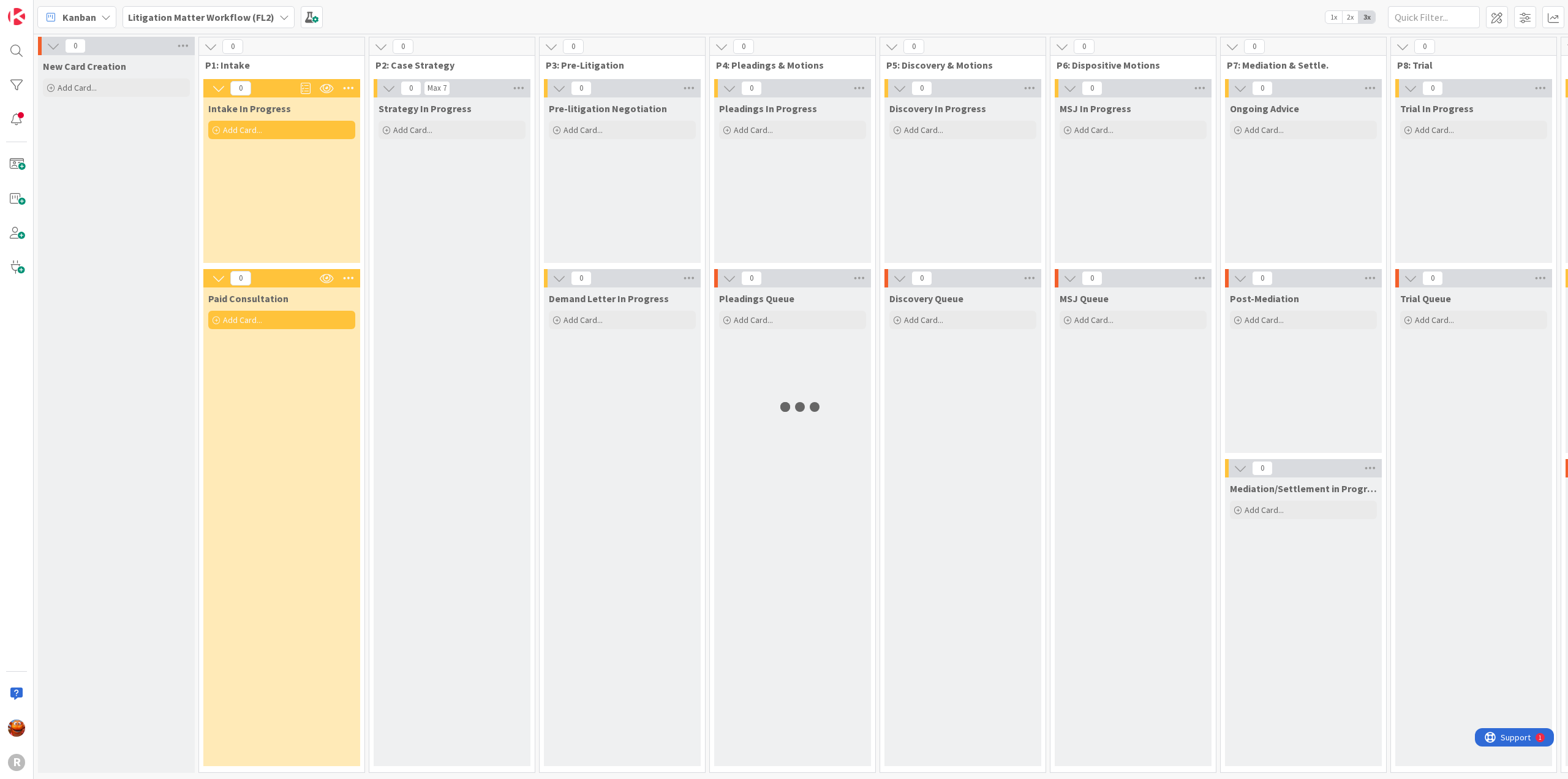
click at [239, 16] on b "Litigation Matter Workflow (FL2)" at bounding box center [201, 17] width 146 height 12
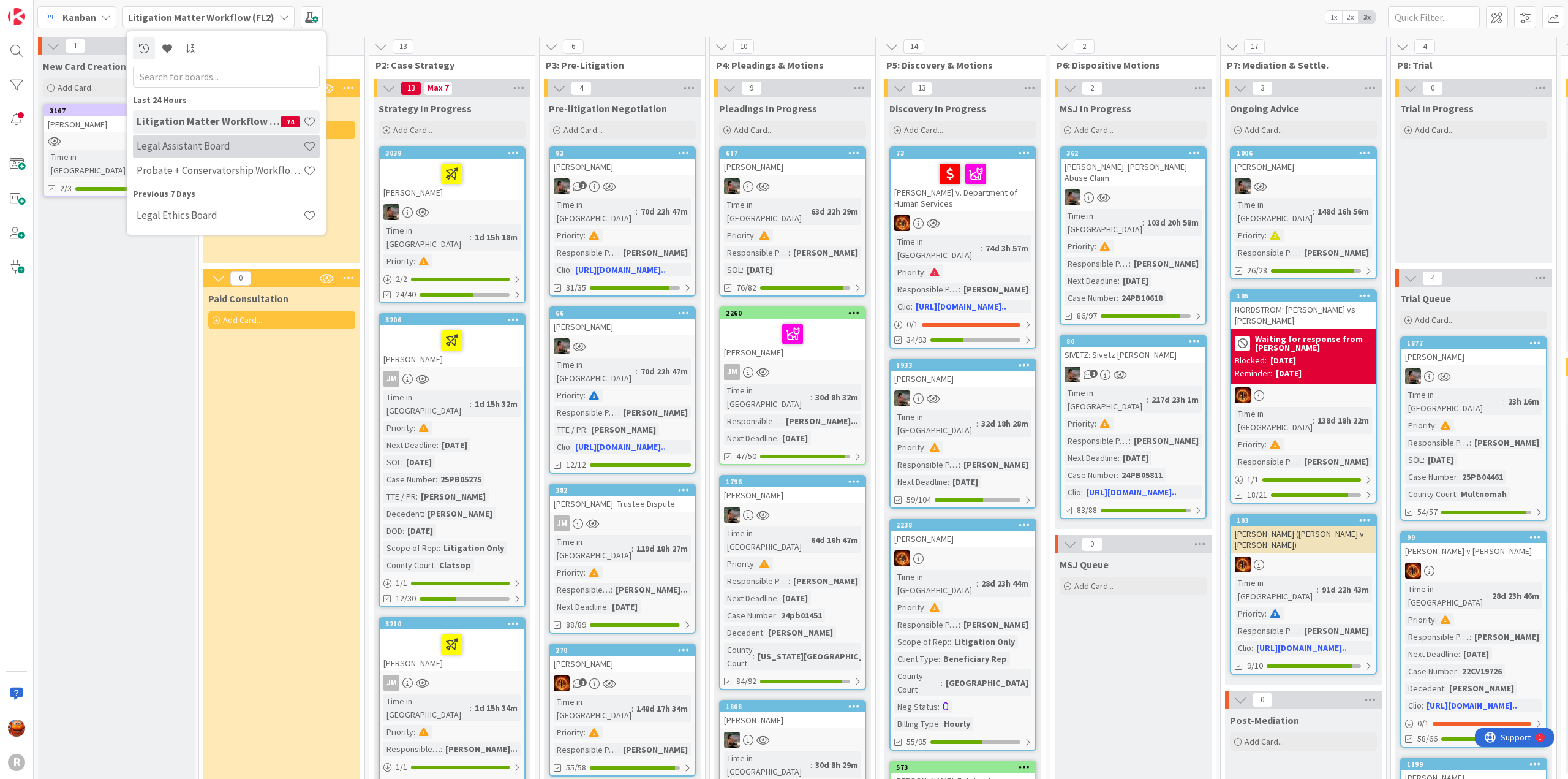
click at [184, 150] on h4 "Legal Assistant Board" at bounding box center [220, 146] width 167 height 12
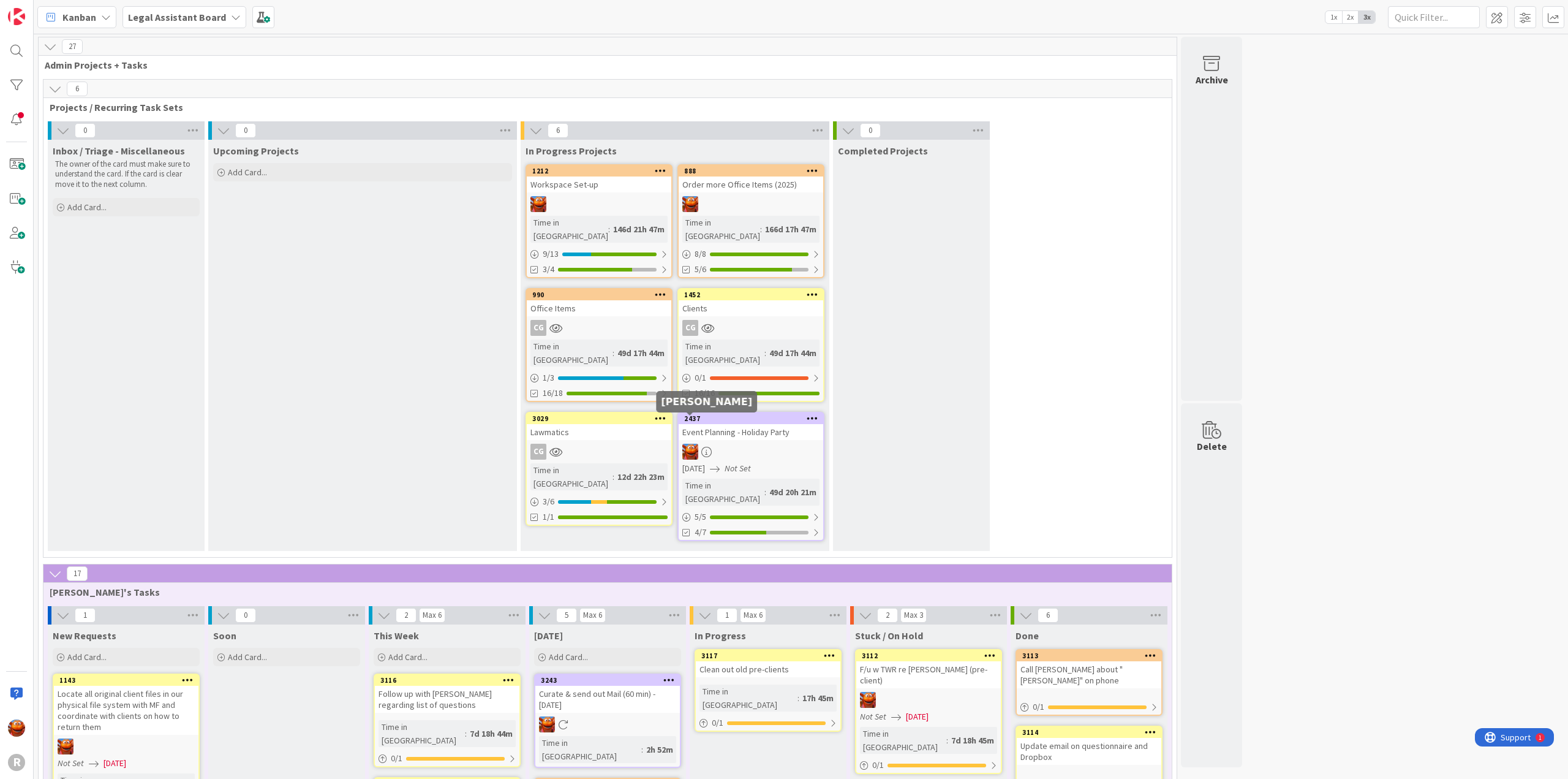
click at [781, 443] on div at bounding box center [751, 451] width 144 height 16
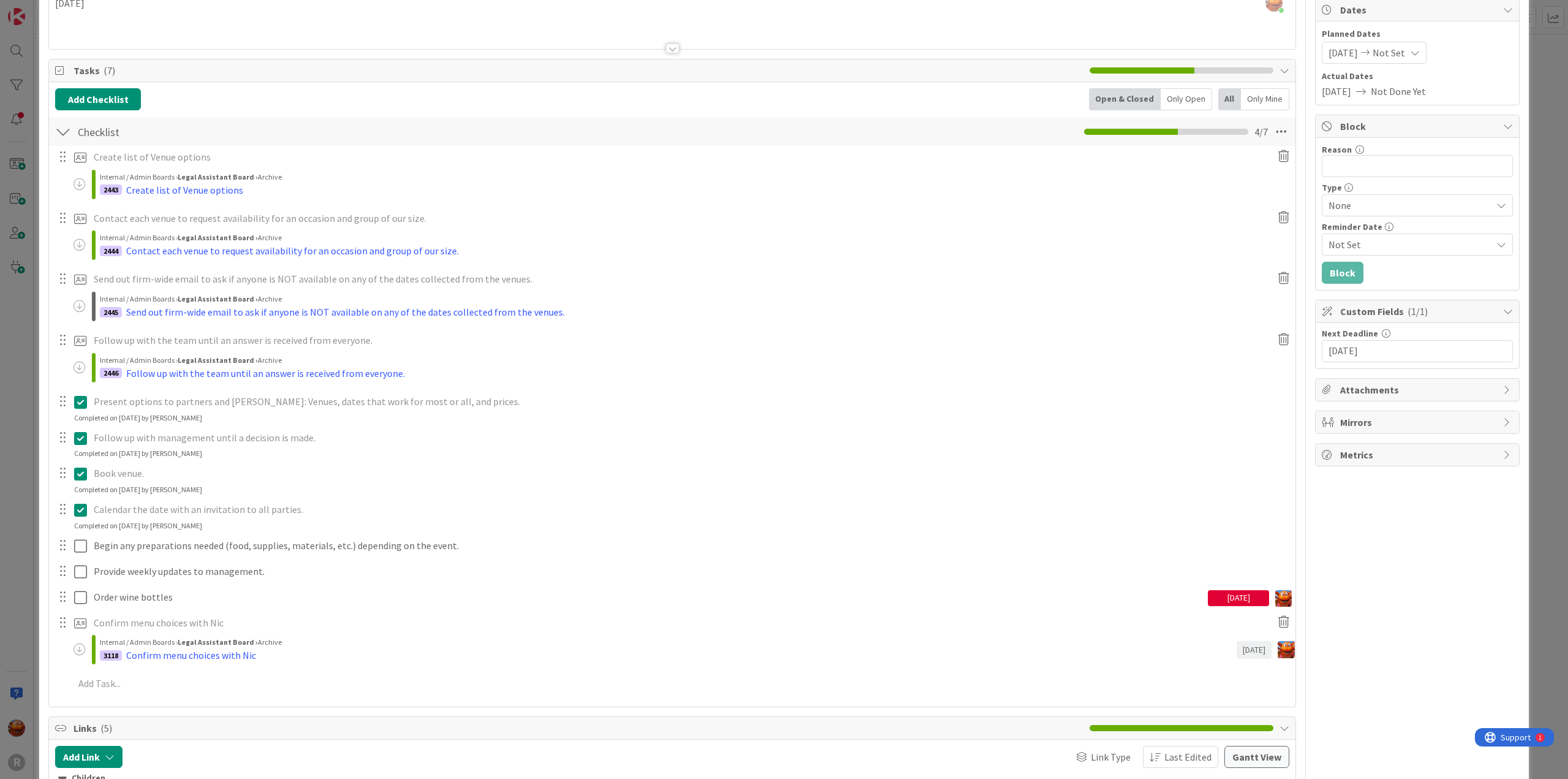
click at [17, 267] on div "ID 2437 Legal Assistant Board In Progress Projects Title 30 / 128 Event Plannin…" at bounding box center [784, 390] width 1568 height 779
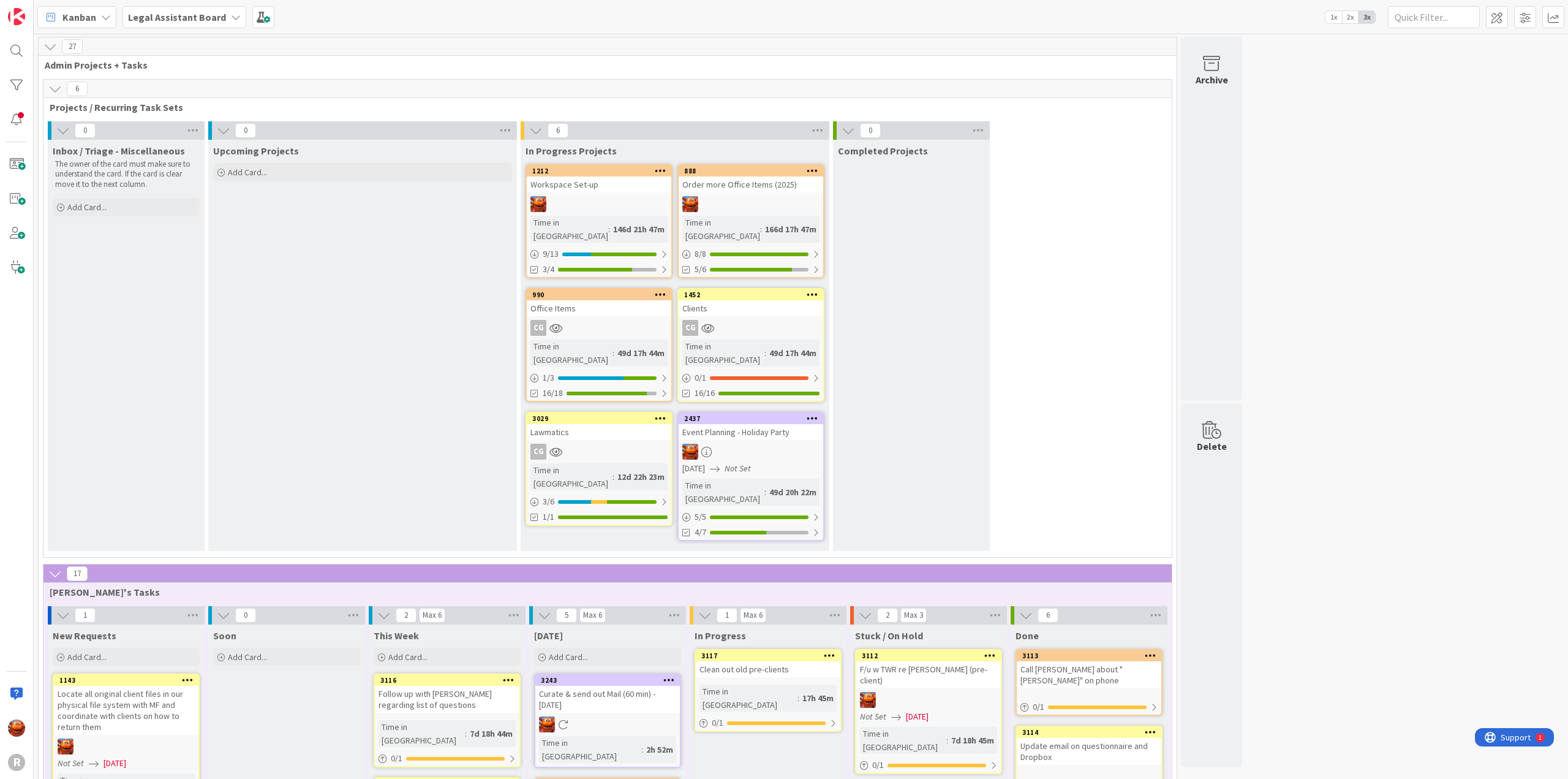
click at [749, 203] on div at bounding box center [751, 203] width 144 height 16
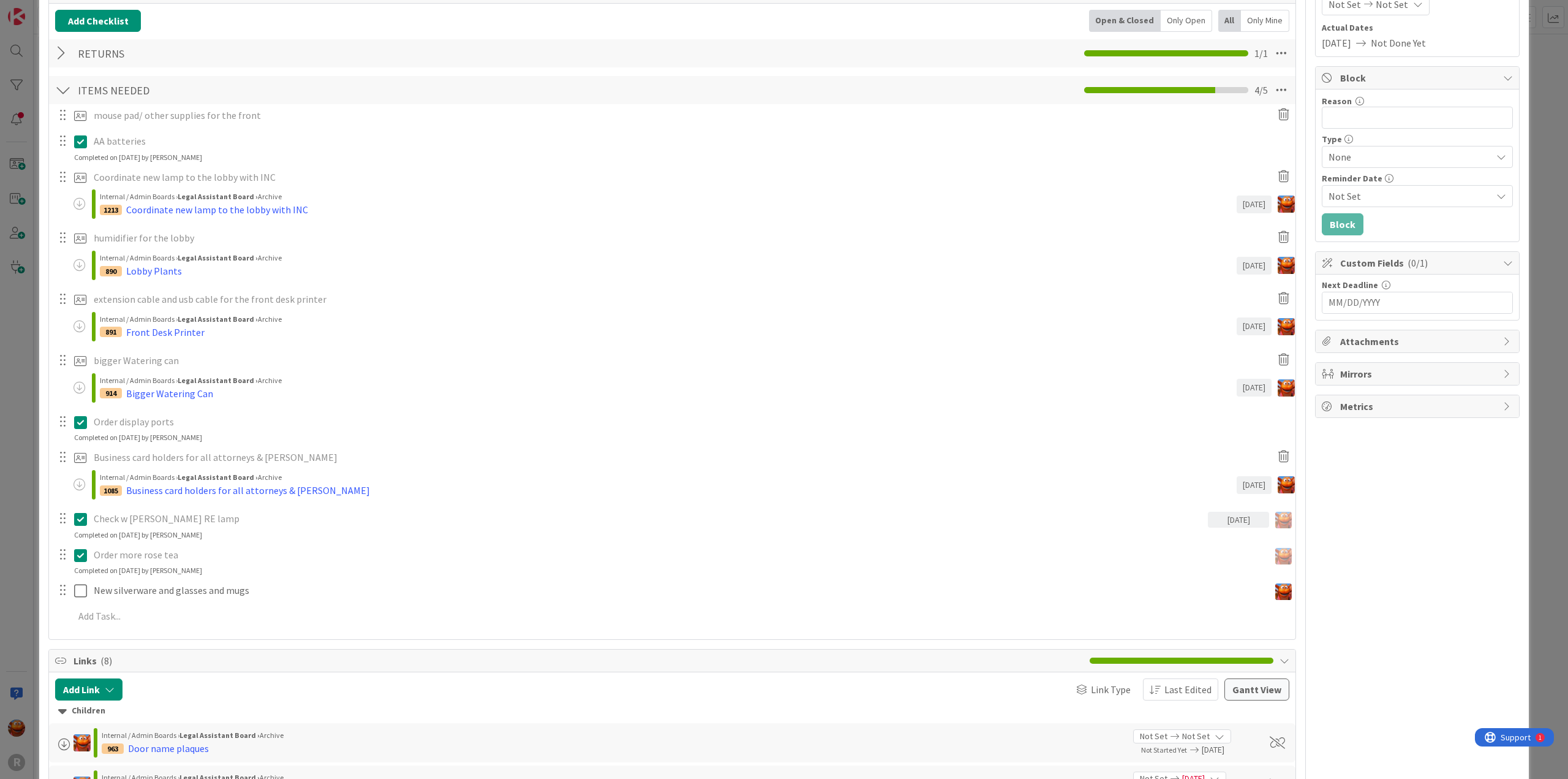
scroll to position [183, 0]
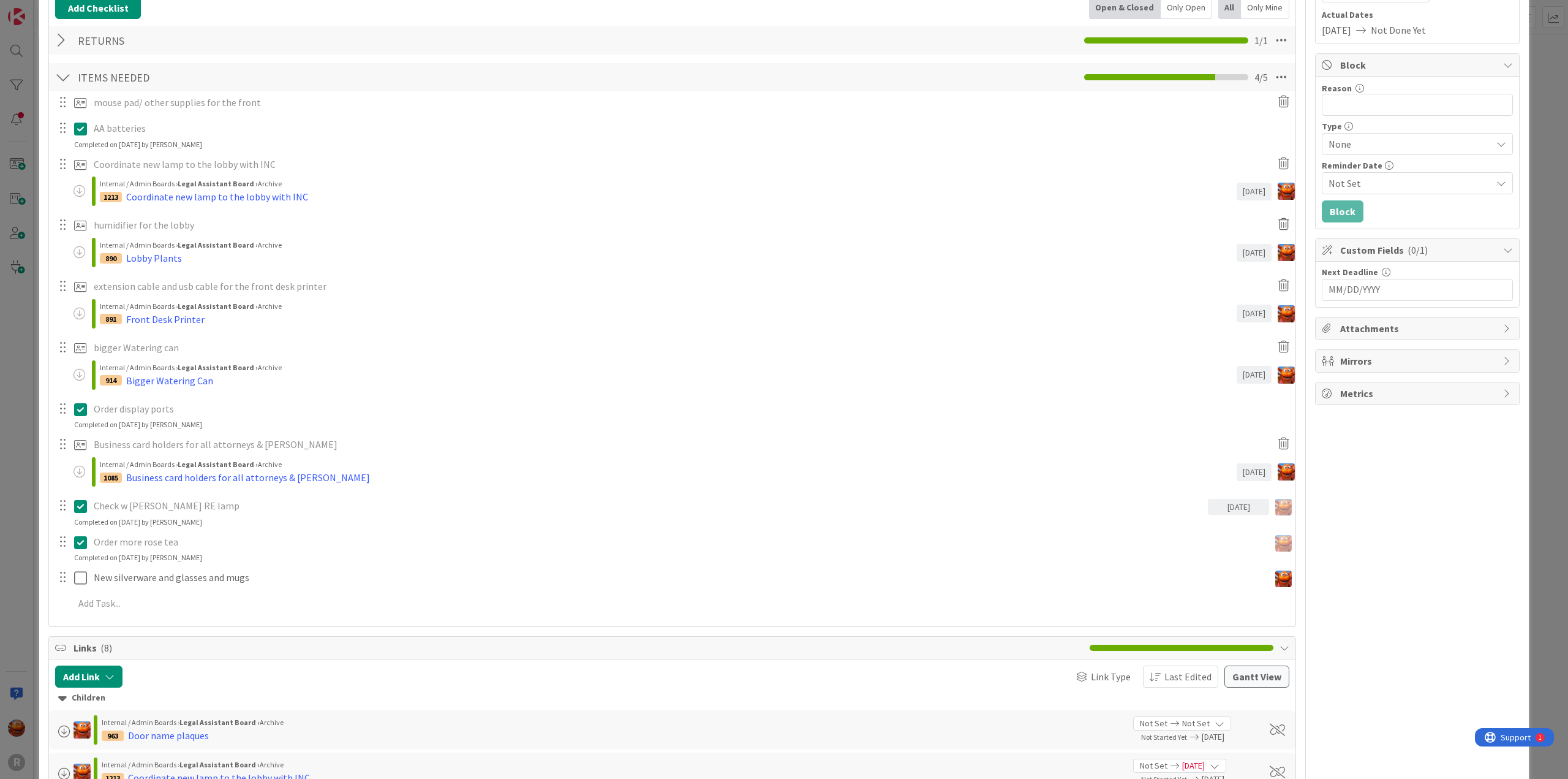
click at [30, 296] on div "ID 888 Legal Assistant Board In Progress Projects Title 30 / 128 Order more Off…" at bounding box center [784, 390] width 1568 height 779
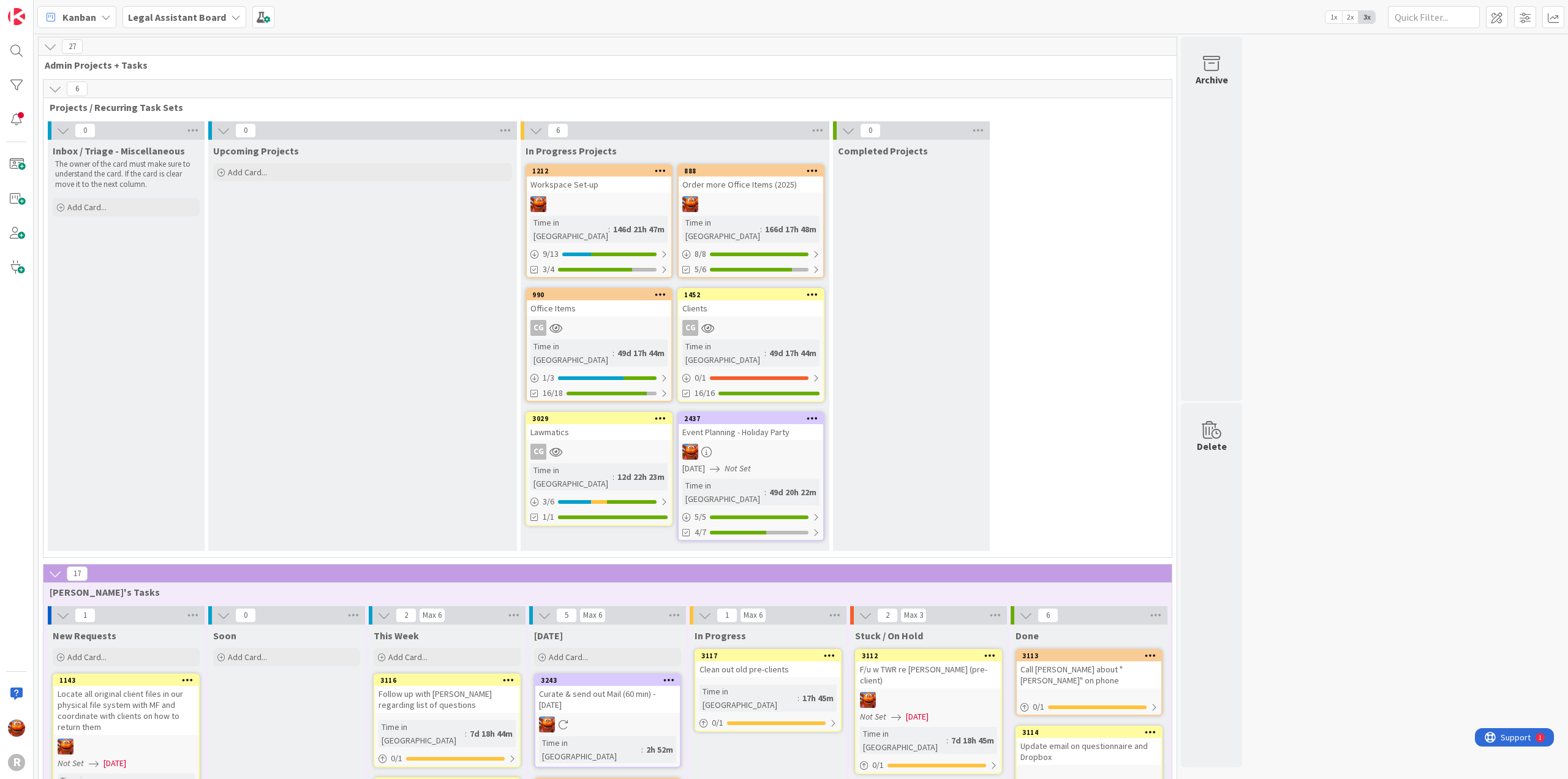
click at [621, 195] on div "1212 Workspace Set-up Time in Column : 146d 21h 47m 9 / 13 3/4" at bounding box center [599, 221] width 147 height 114
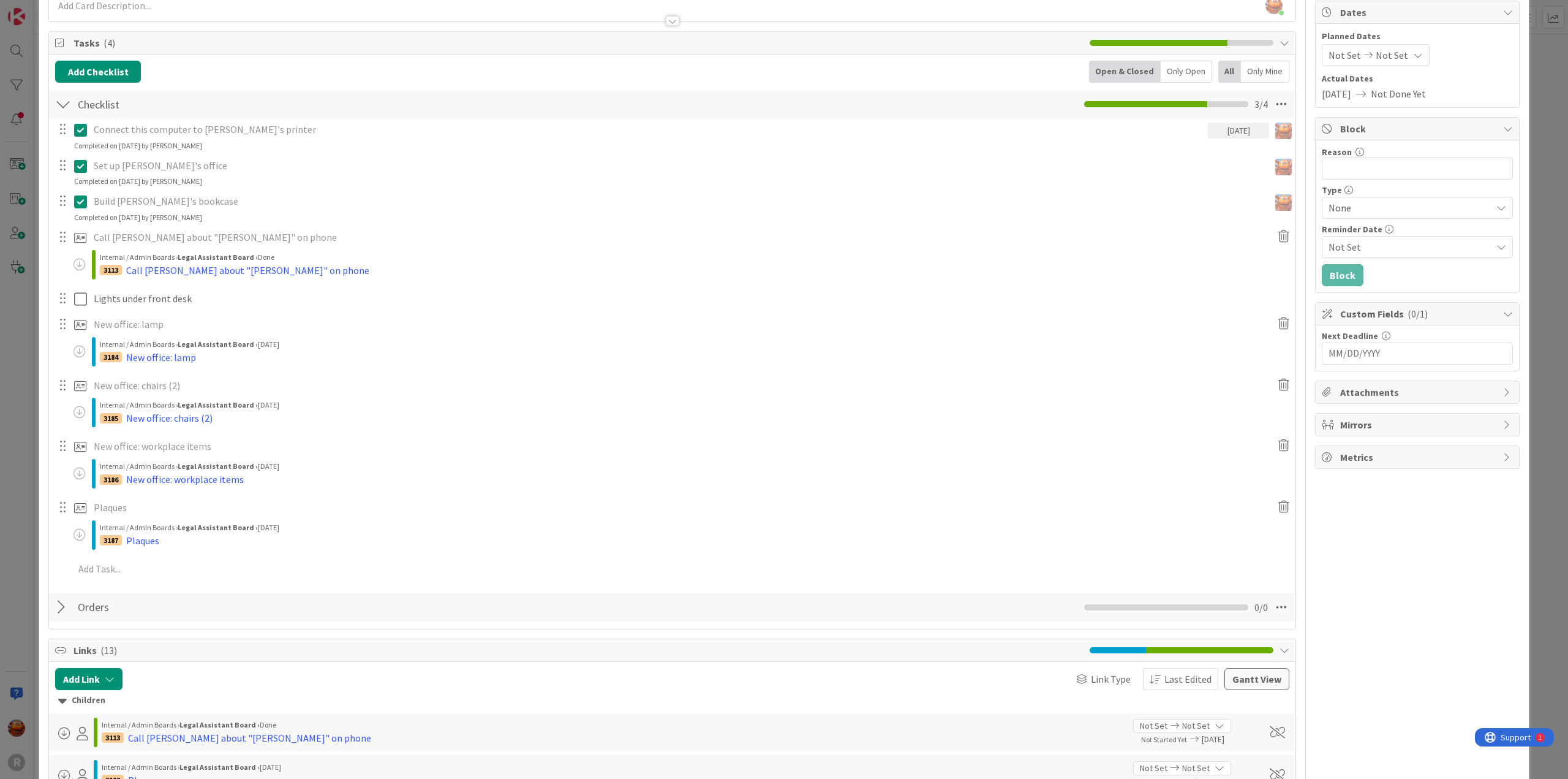
scroll to position [123, 0]
click at [25, 300] on div "ID 1212 Legal Assistant Board In Progress Projects Title 16 / 128 Workspace Set…" at bounding box center [784, 390] width 1568 height 779
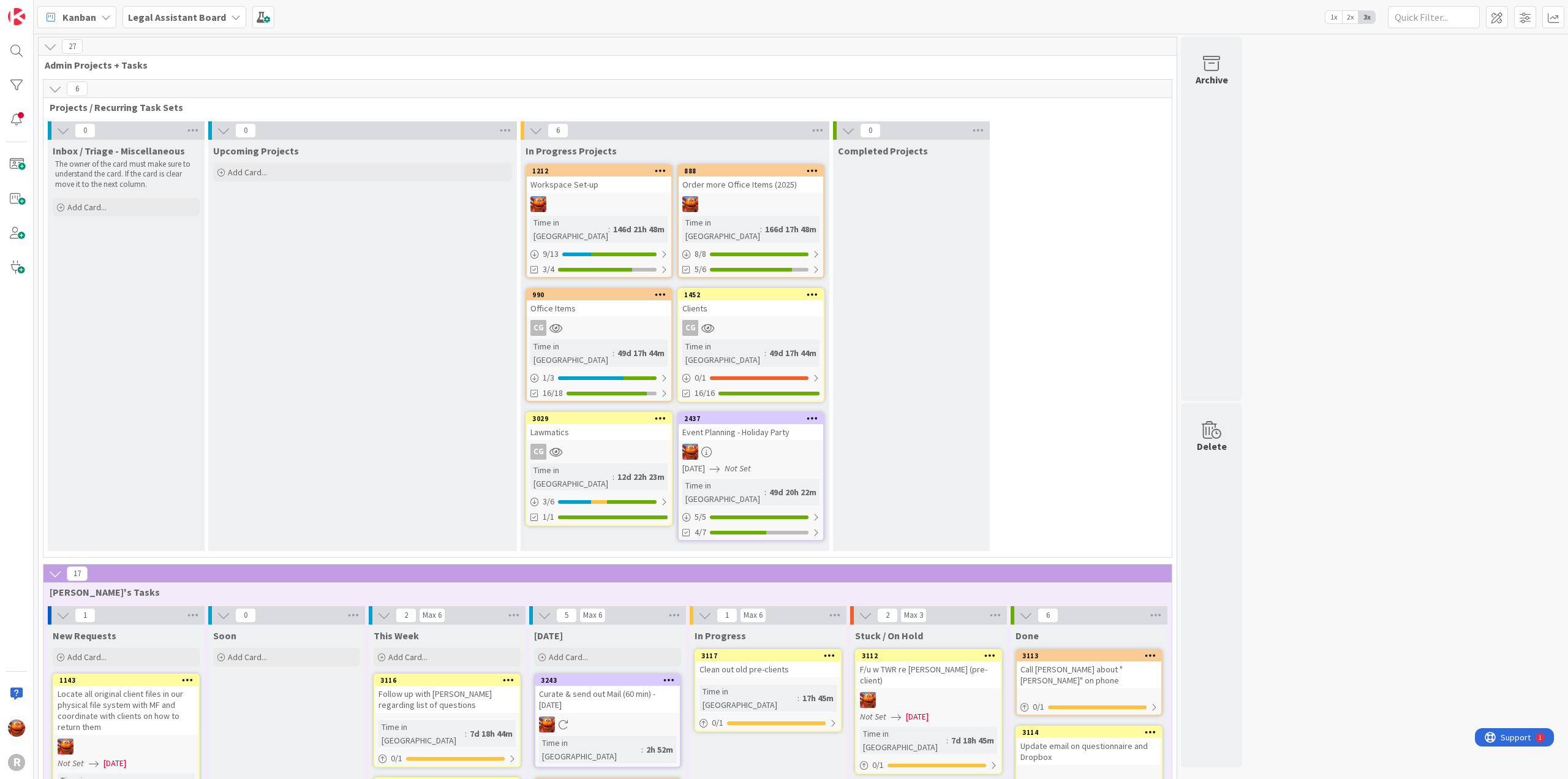
click at [619, 320] on div "CG" at bounding box center [599, 328] width 144 height 16
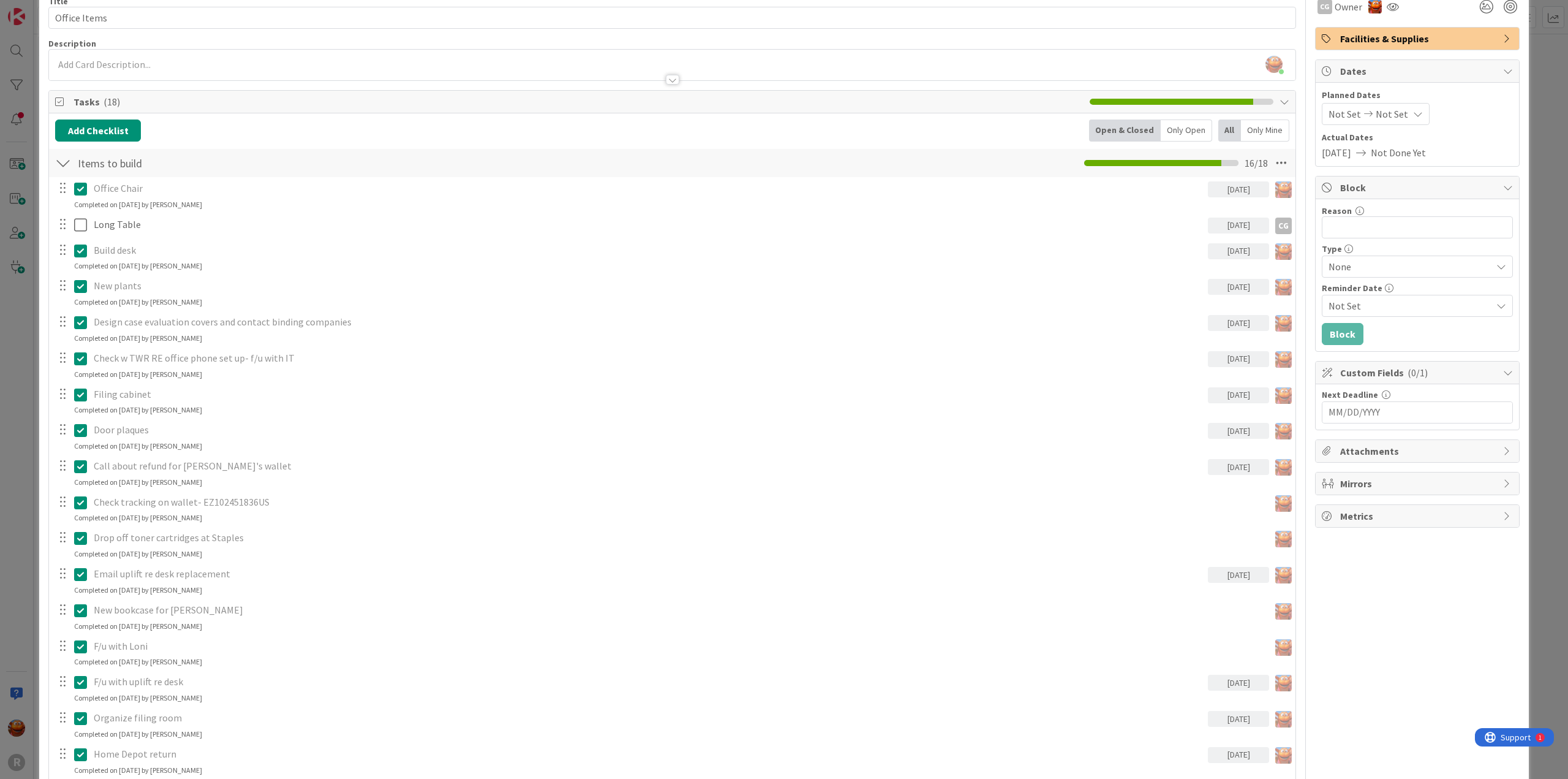
click at [20, 234] on div "ID 990 Legal Assistant Board In Progress Projects Title 12 / 128 Office Items D…" at bounding box center [784, 390] width 1568 height 779
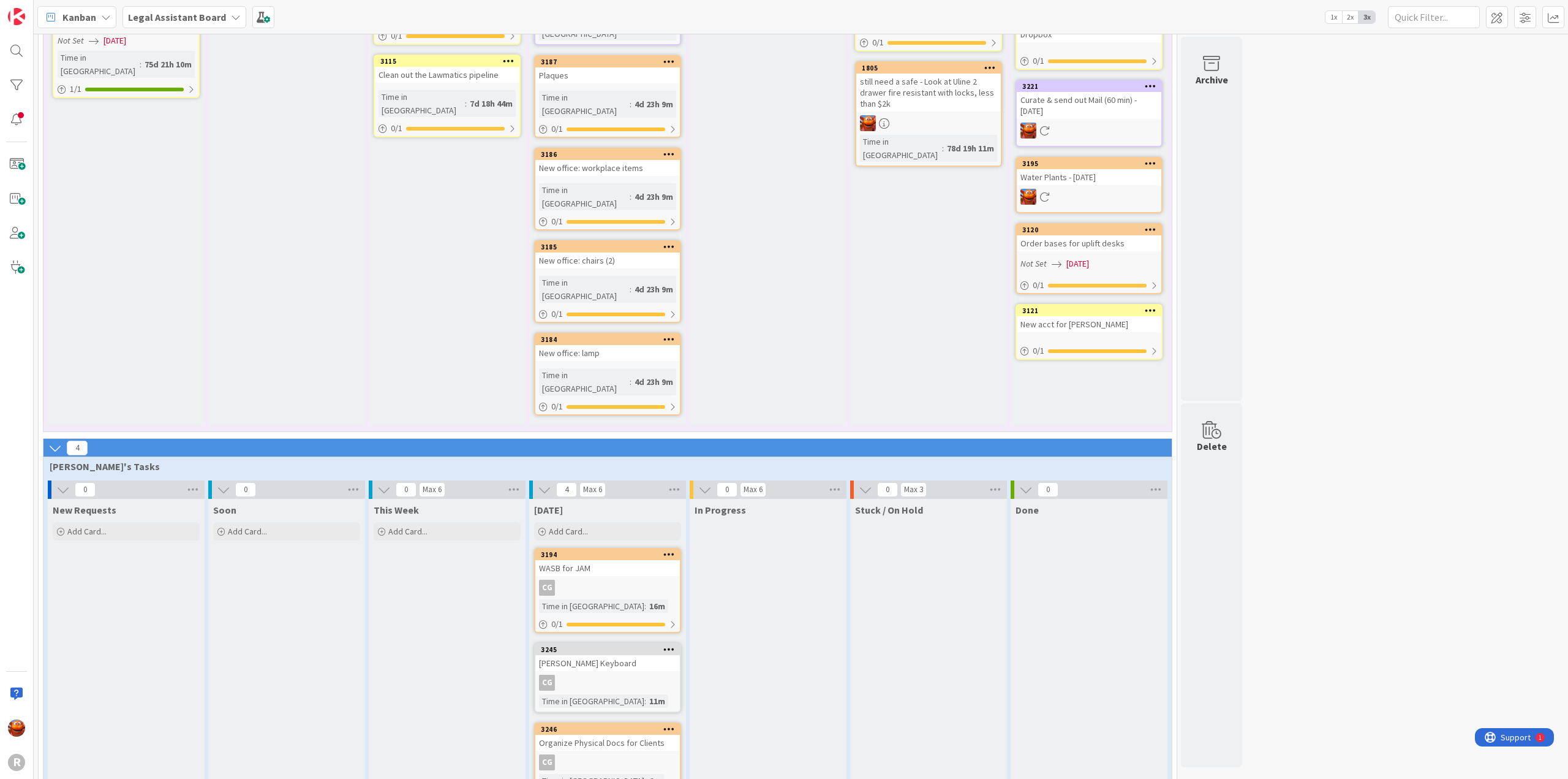
scroll to position [766, 0]
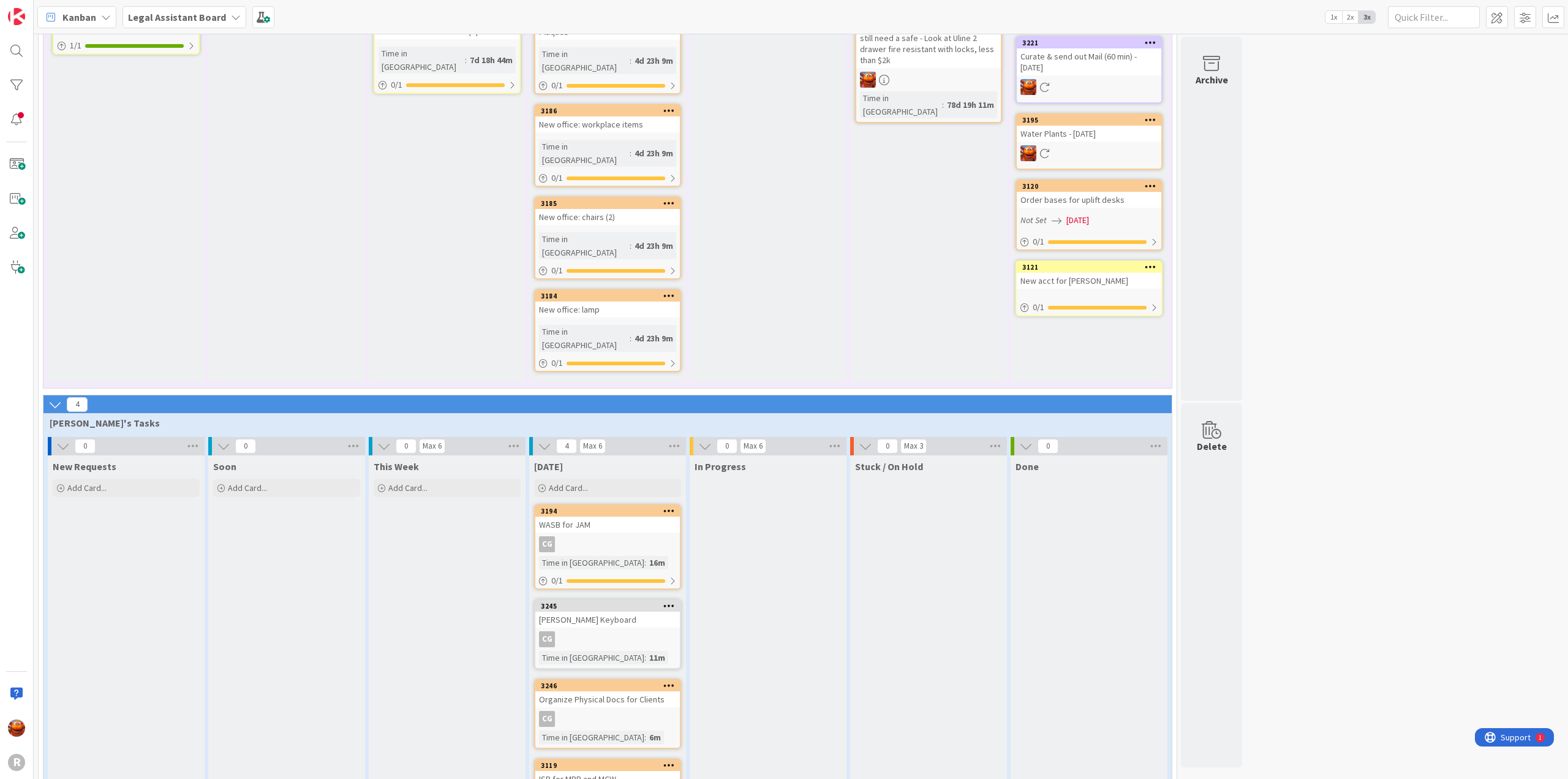
click at [613, 536] on div "CG" at bounding box center [608, 544] width 144 height 16
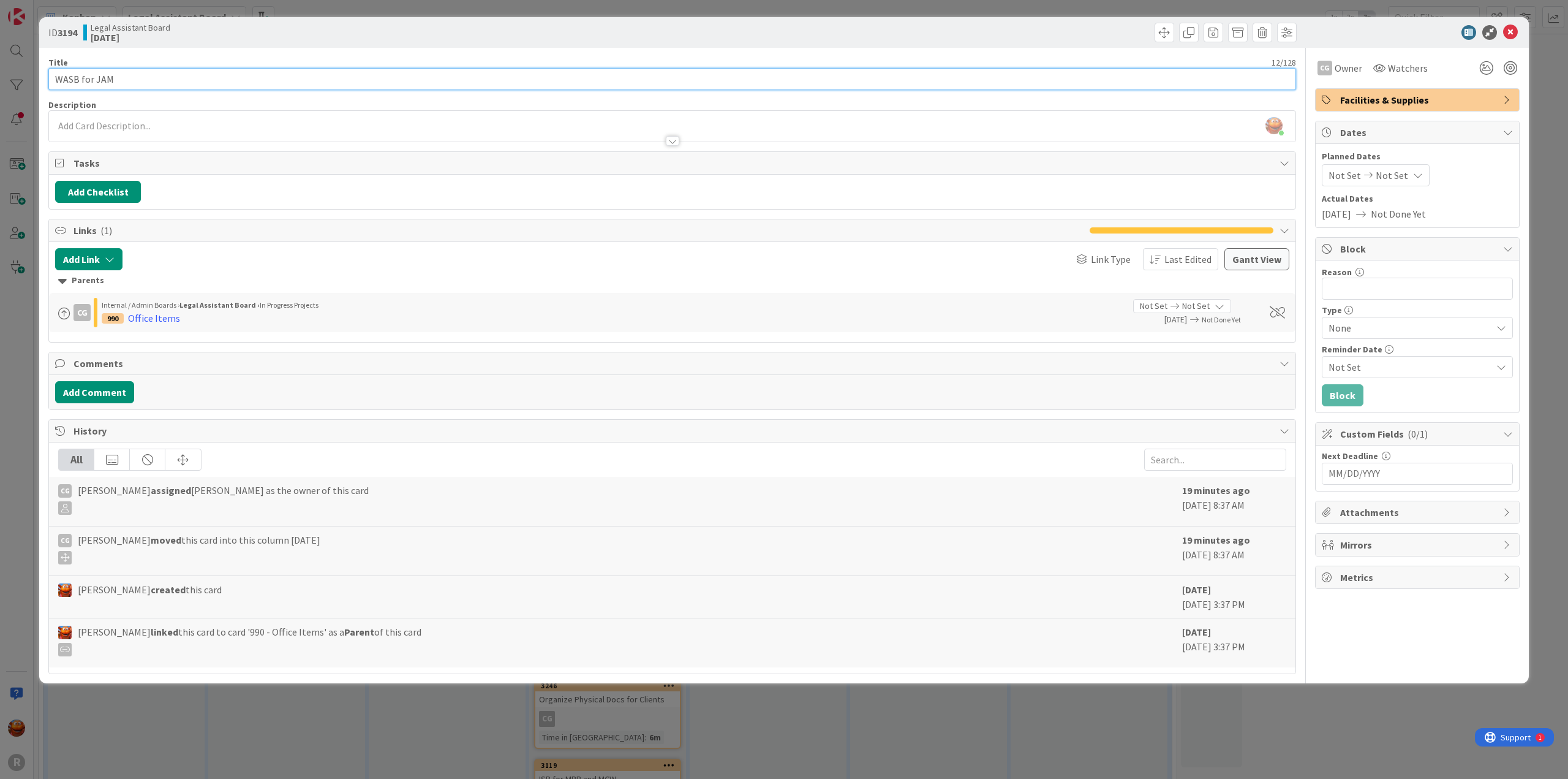
click at [68, 81] on input "WASB for JAM" at bounding box center [672, 78] width 1247 height 22
click at [72, 77] on input "WSB for JAM" at bounding box center [672, 78] width 1247 height 22
type input "WSBA for JAM"
click at [1508, 32] on icon at bounding box center [1510, 32] width 15 height 15
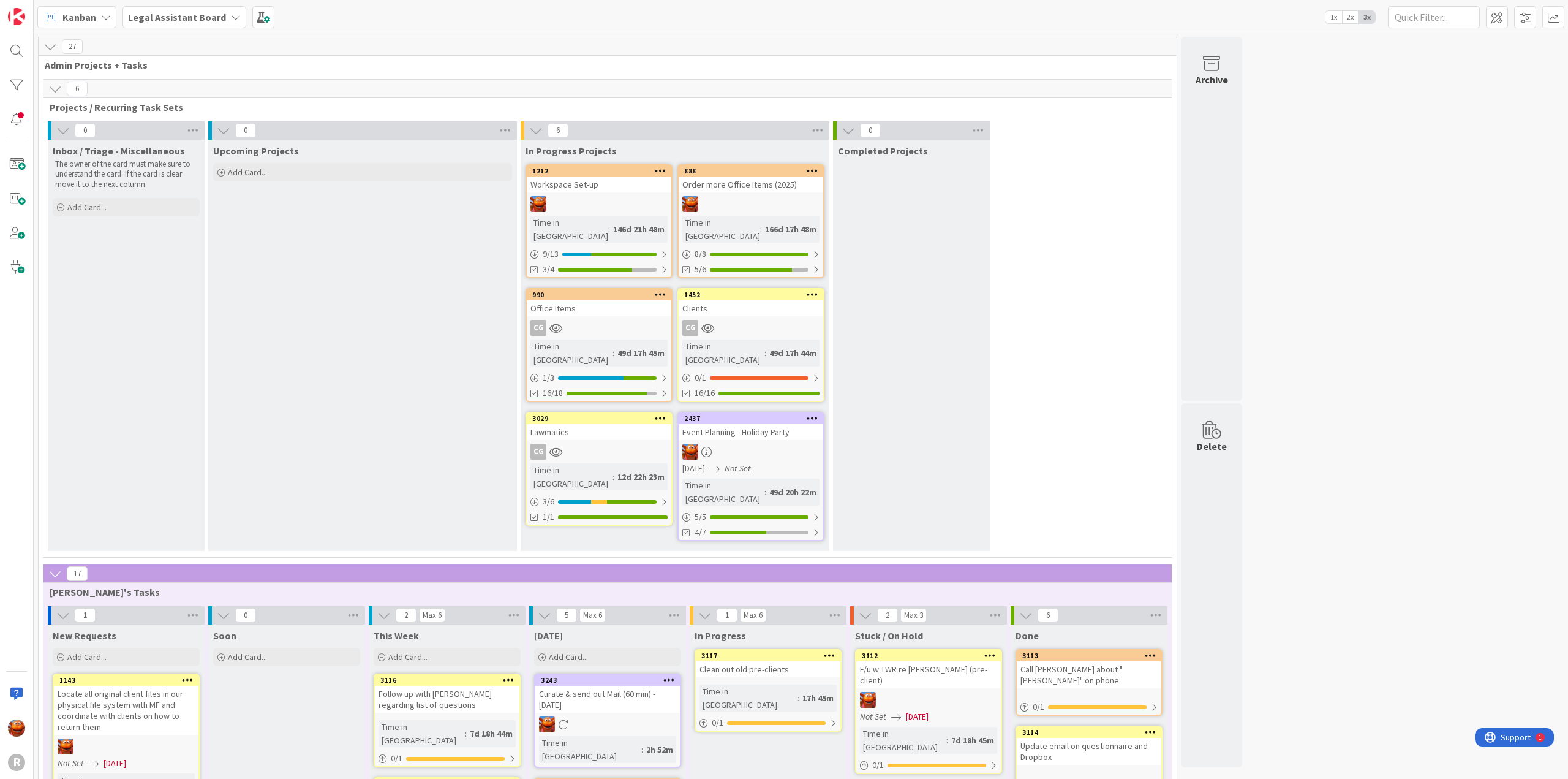
click at [67, 22] on span "Kanban" at bounding box center [79, 17] width 34 height 15
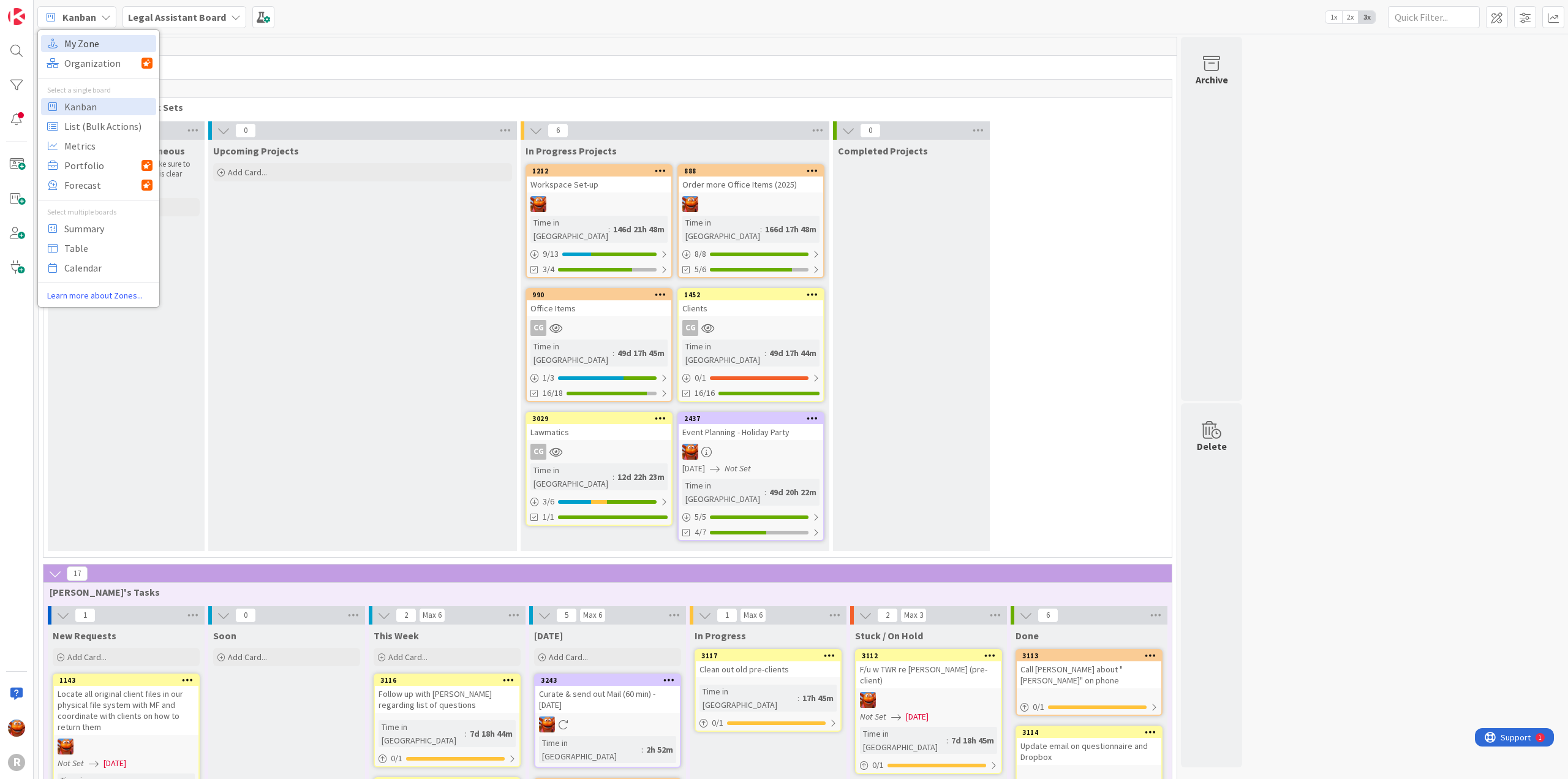
click at [74, 44] on span "My Zone" at bounding box center [108, 43] width 88 height 18
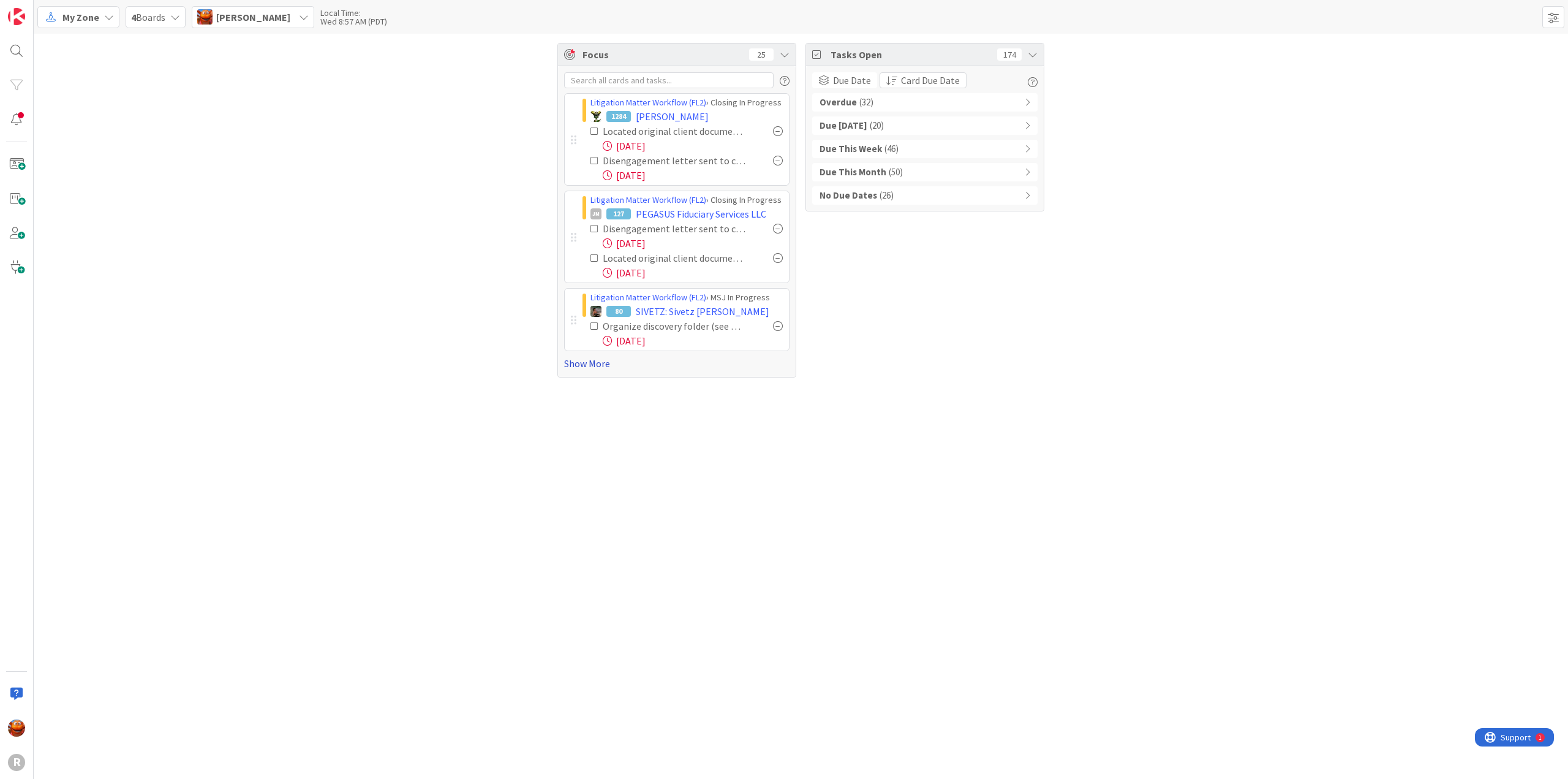
click at [595, 356] on link "Show More" at bounding box center [676, 363] width 225 height 15
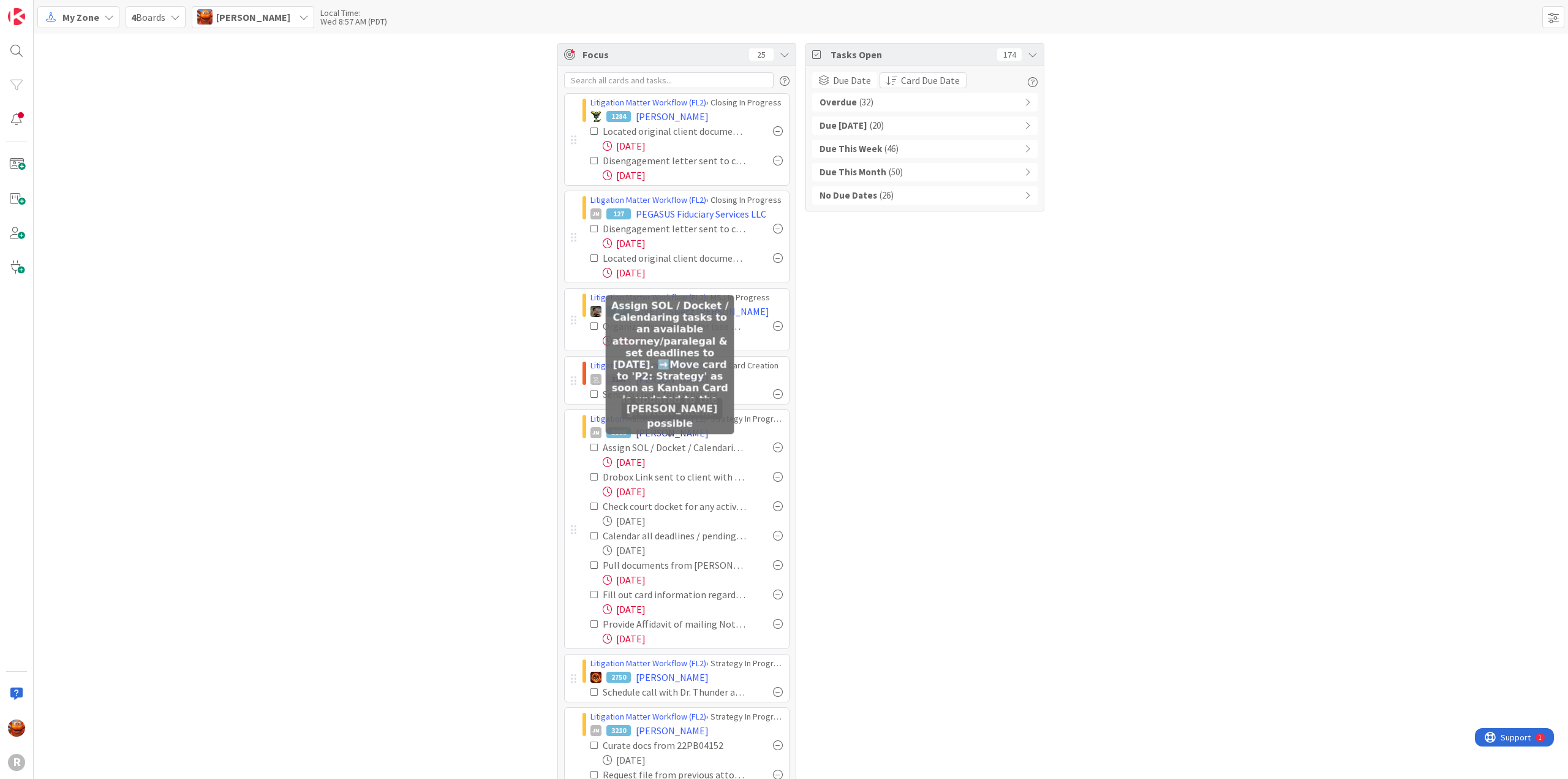
click at [670, 429] on span "PAULUS, Nicole" at bounding box center [672, 432] width 73 height 15
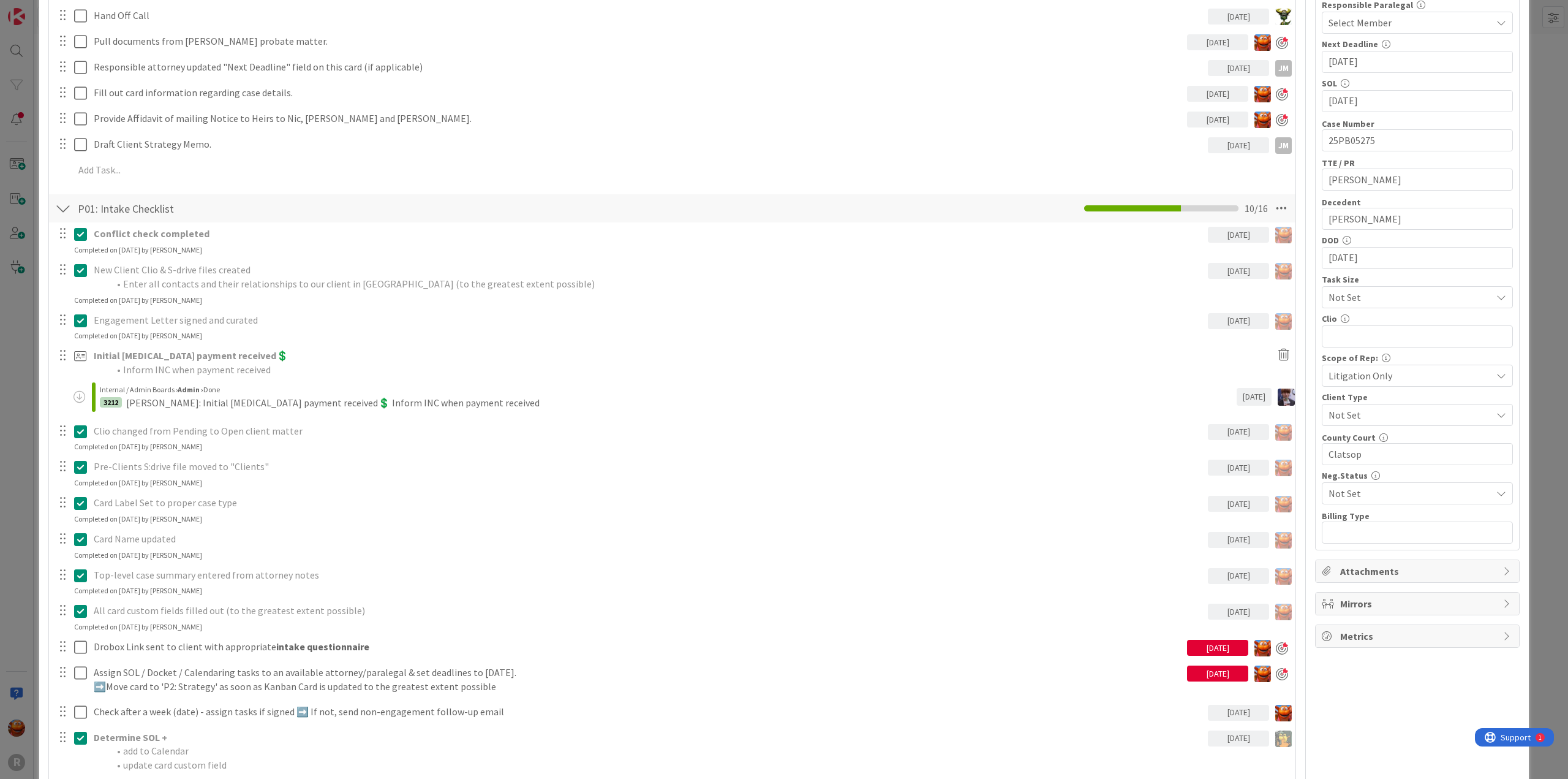
scroll to position [551, 0]
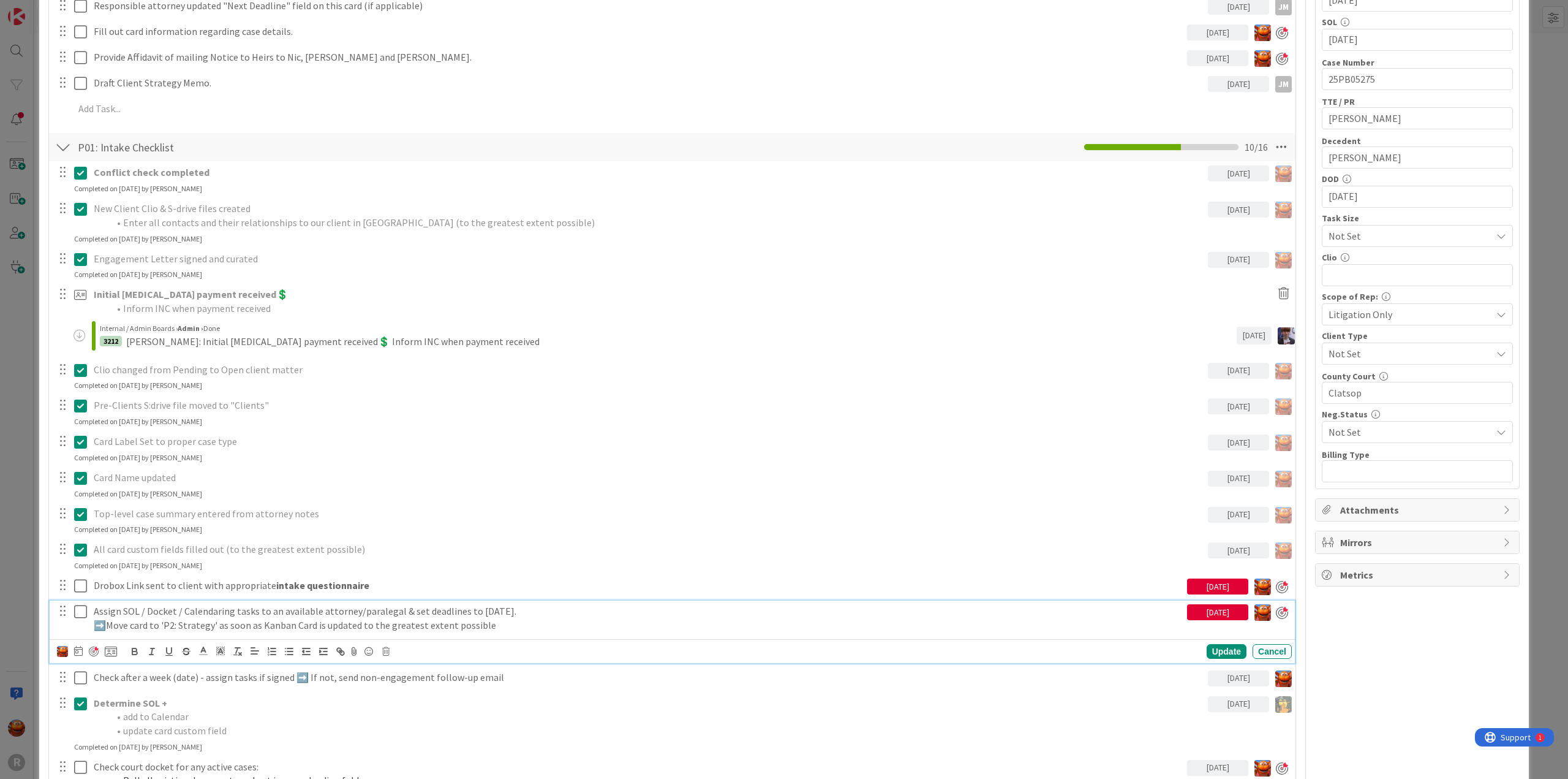
click at [79, 612] on icon at bounding box center [80, 611] width 13 height 15
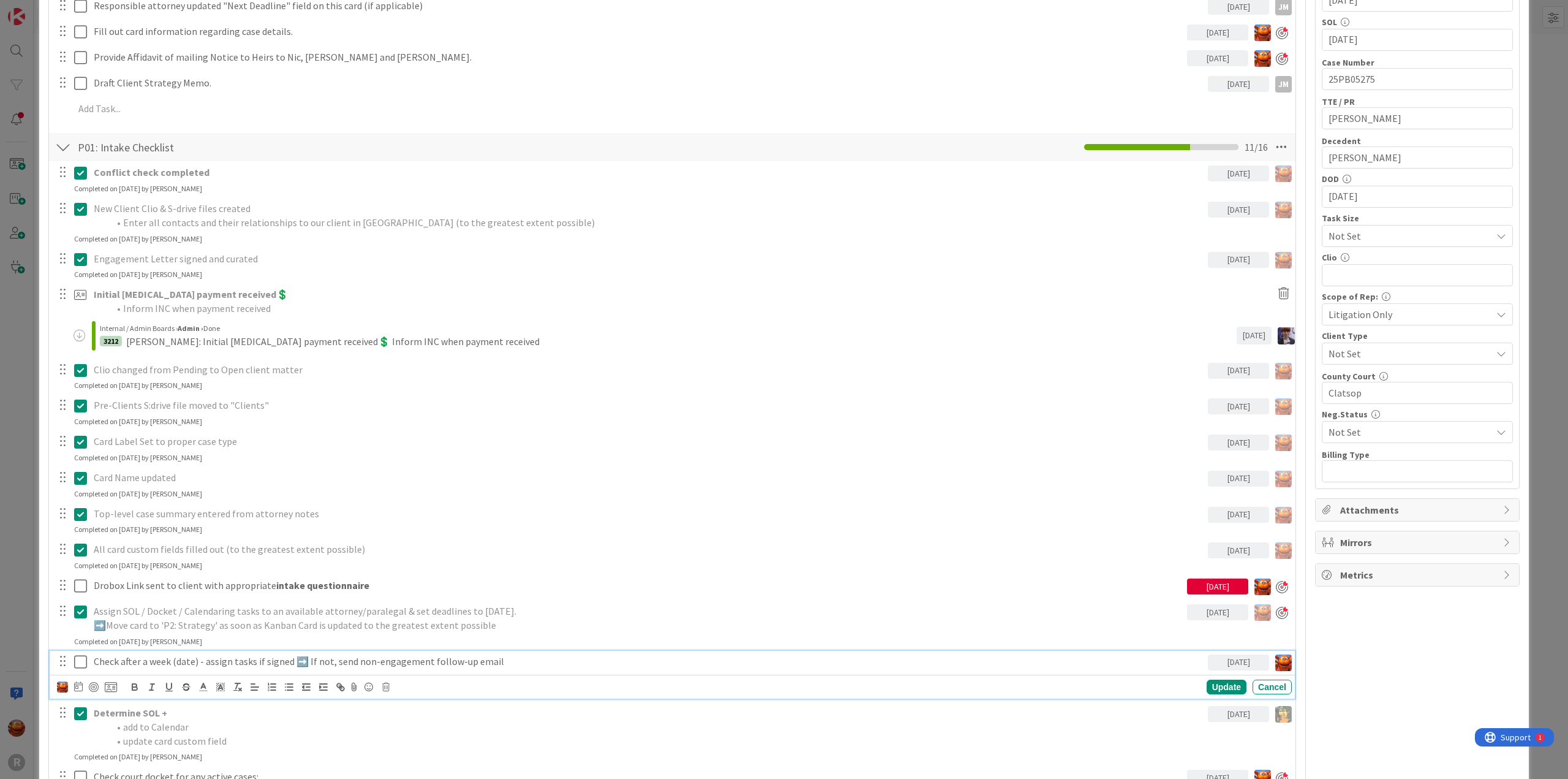
click at [80, 662] on icon at bounding box center [80, 662] width 13 height 15
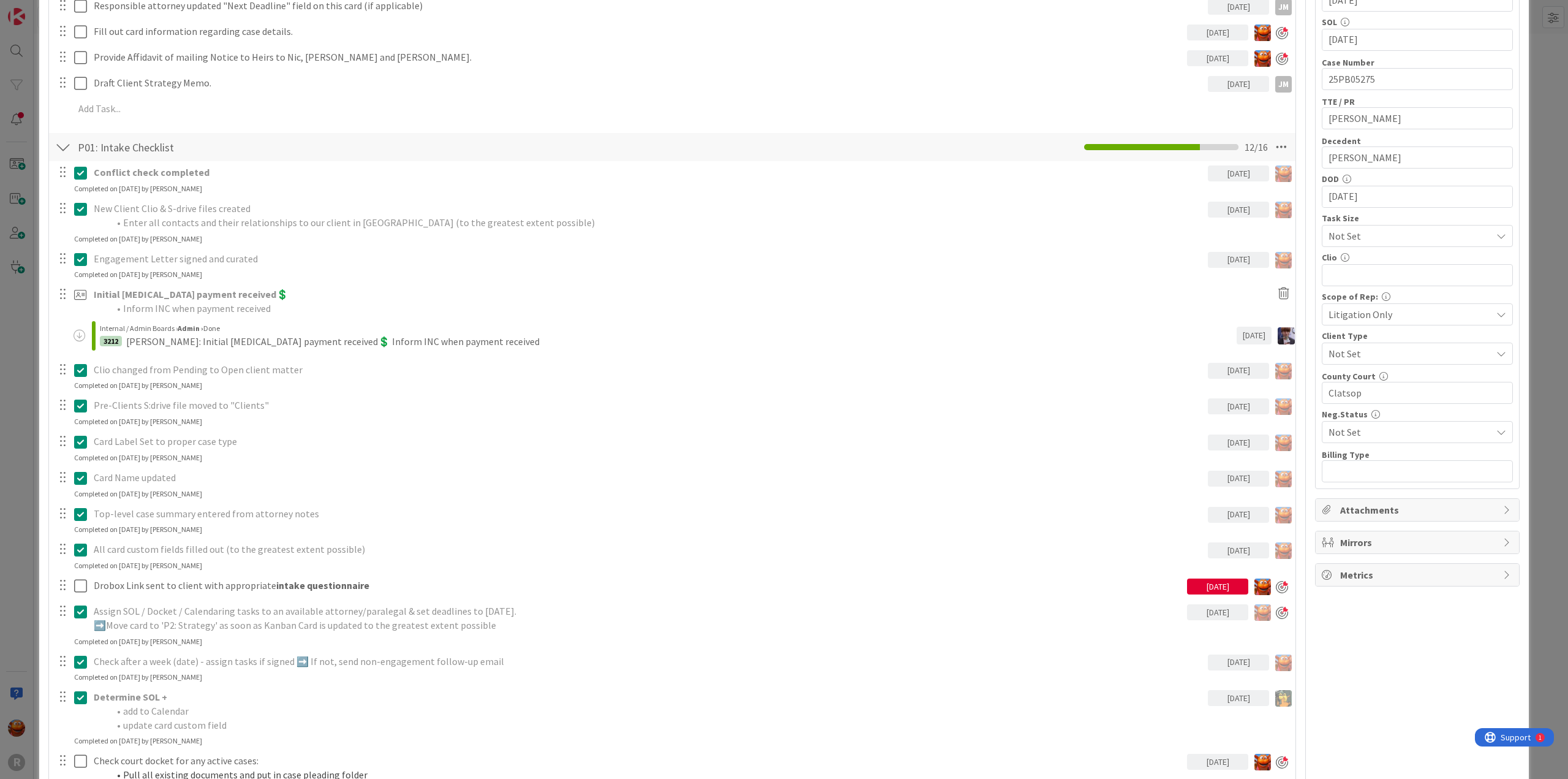
scroll to position [674, 0]
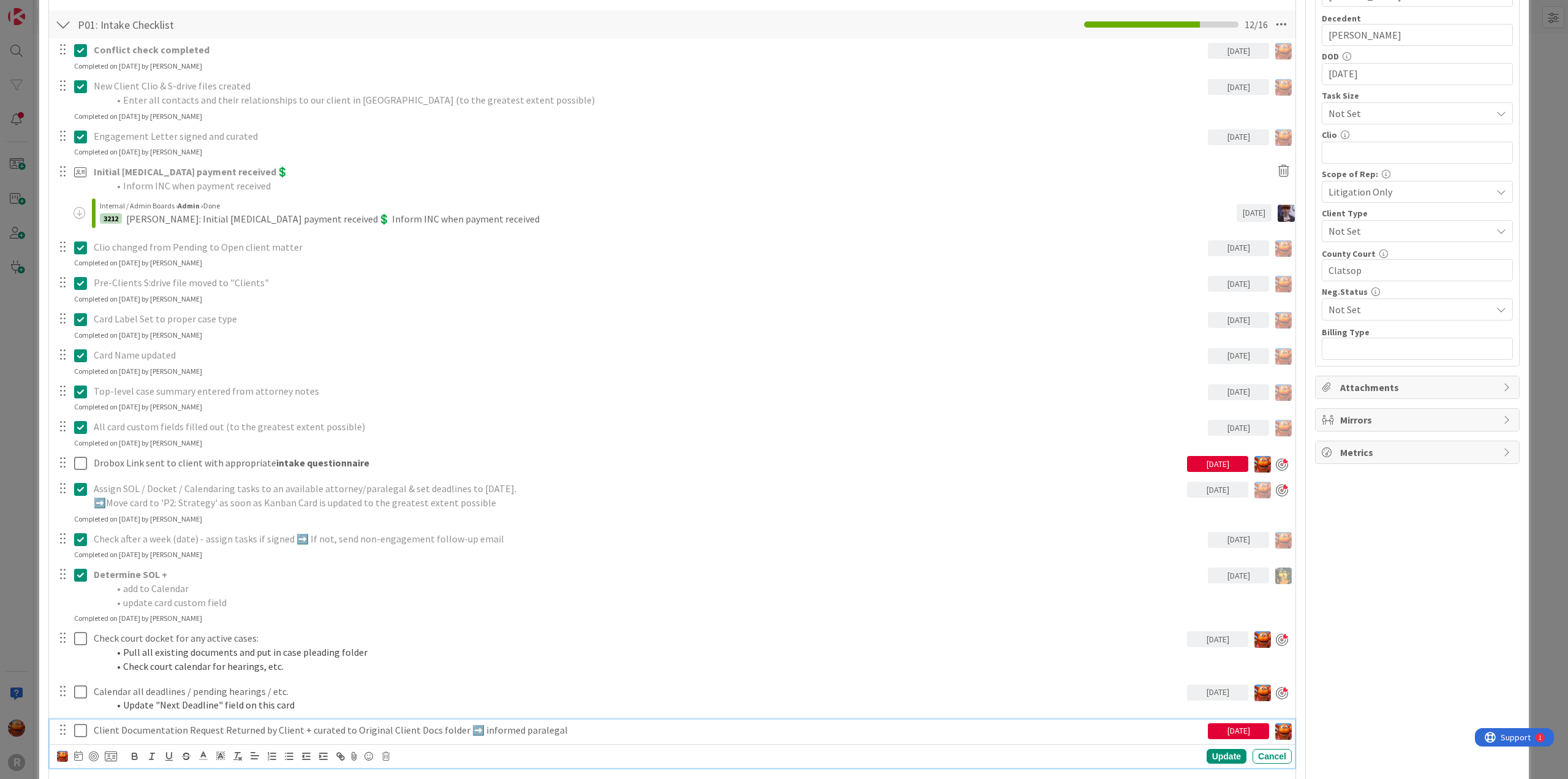
click at [208, 725] on p "Client Documentation Request Returned by Client + curated to Original Client Do…" at bounding box center [648, 730] width 1109 height 14
click at [76, 757] on icon at bounding box center [78, 755] width 9 height 10
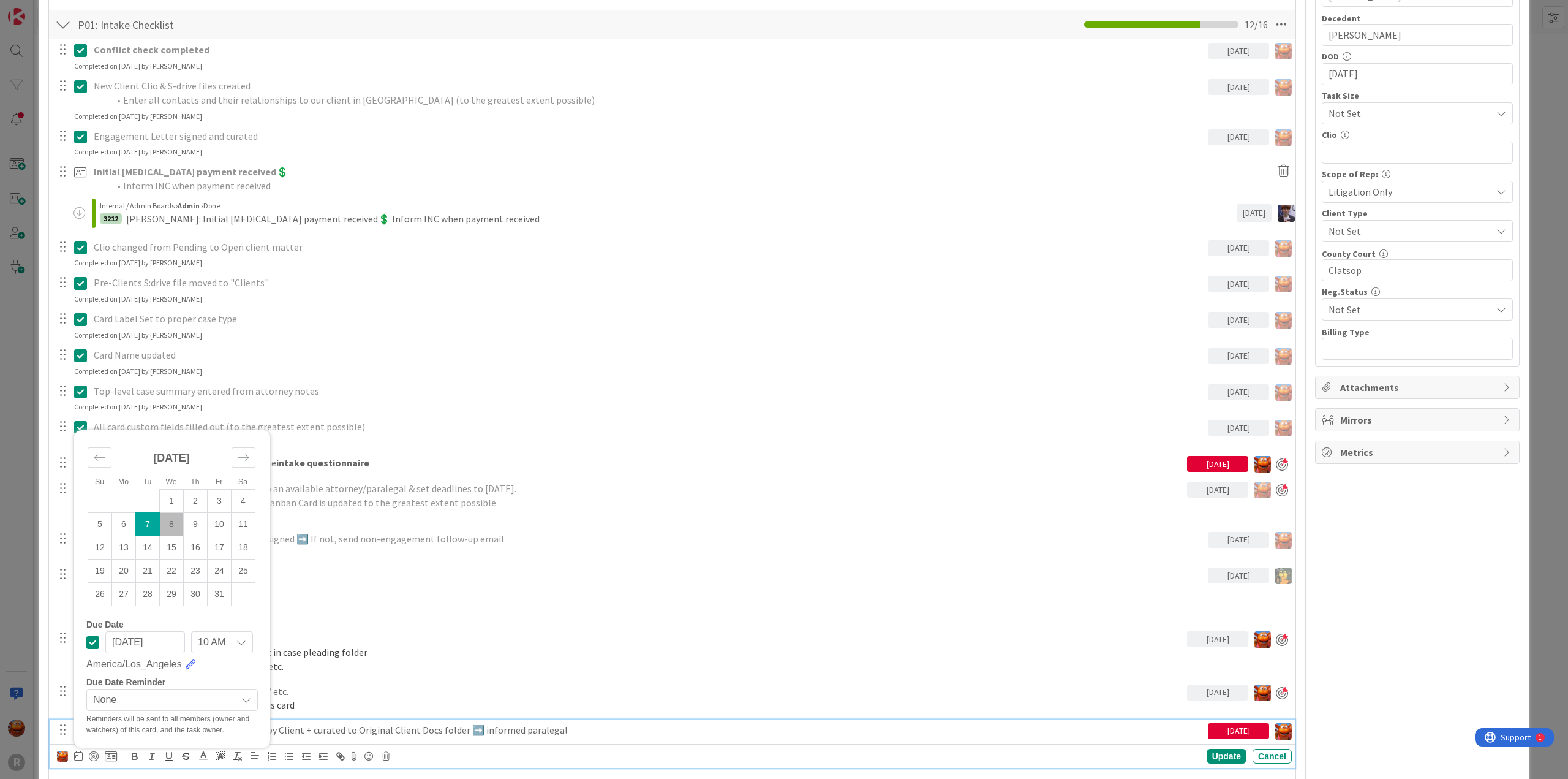
click at [169, 521] on td "8" at bounding box center [171, 523] width 23 height 23
type input "10/08/2025"
click at [18, 464] on div "ID 3206 Litigation Matter Workflow (FL2) Strategy In Progress Title 14 / 128 PA…" at bounding box center [784, 390] width 1568 height 779
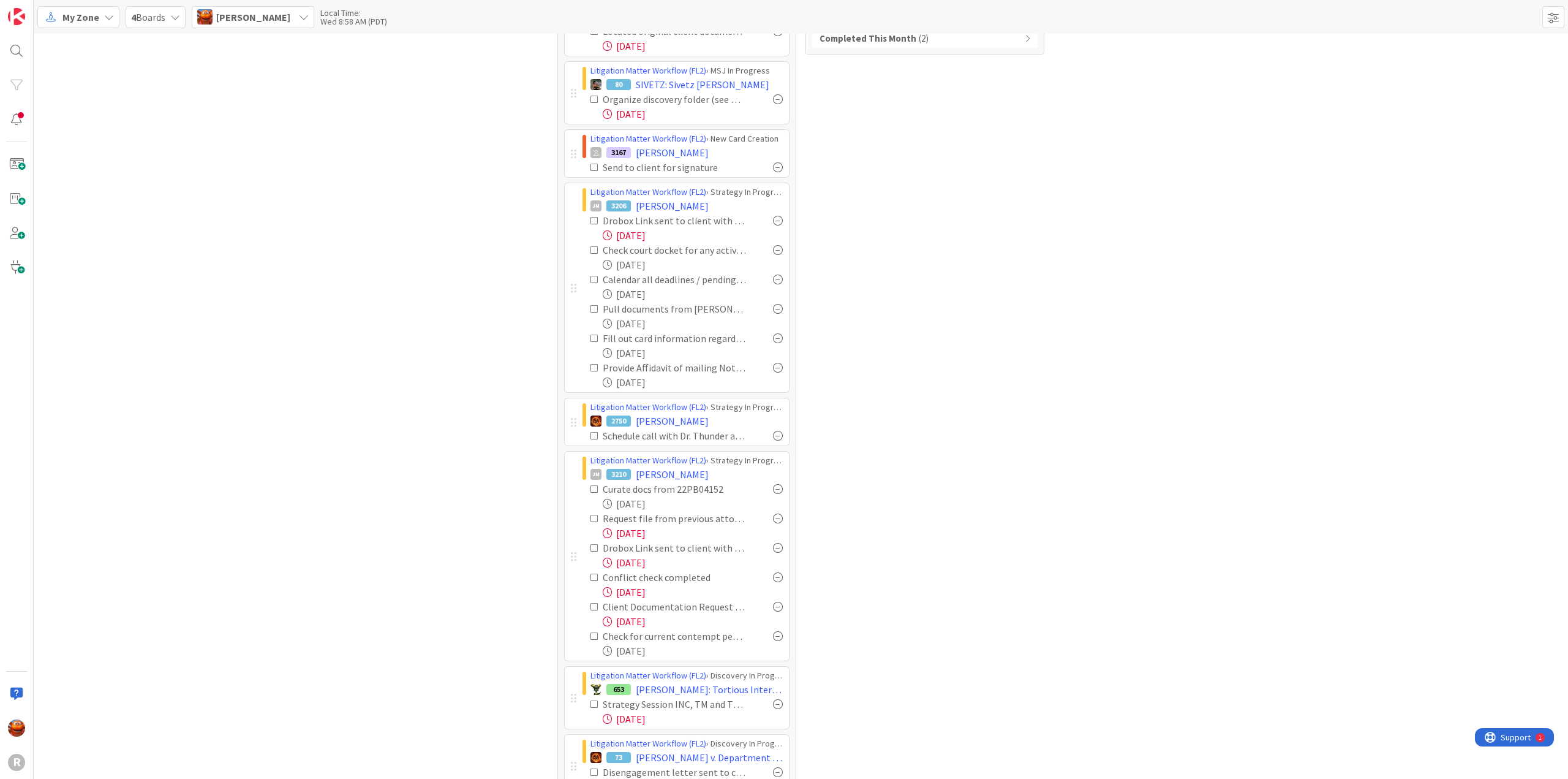
scroll to position [245, 0]
